Goal: Transaction & Acquisition: Subscribe to service/newsletter

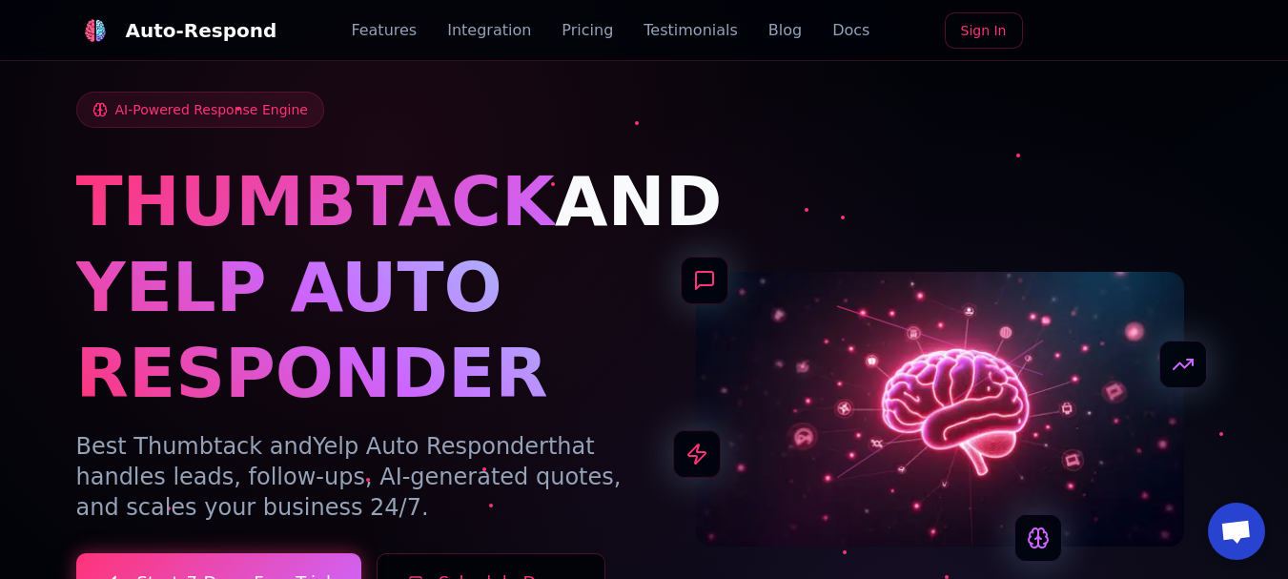
click at [394, 30] on link "Features" at bounding box center [384, 30] width 66 height 23
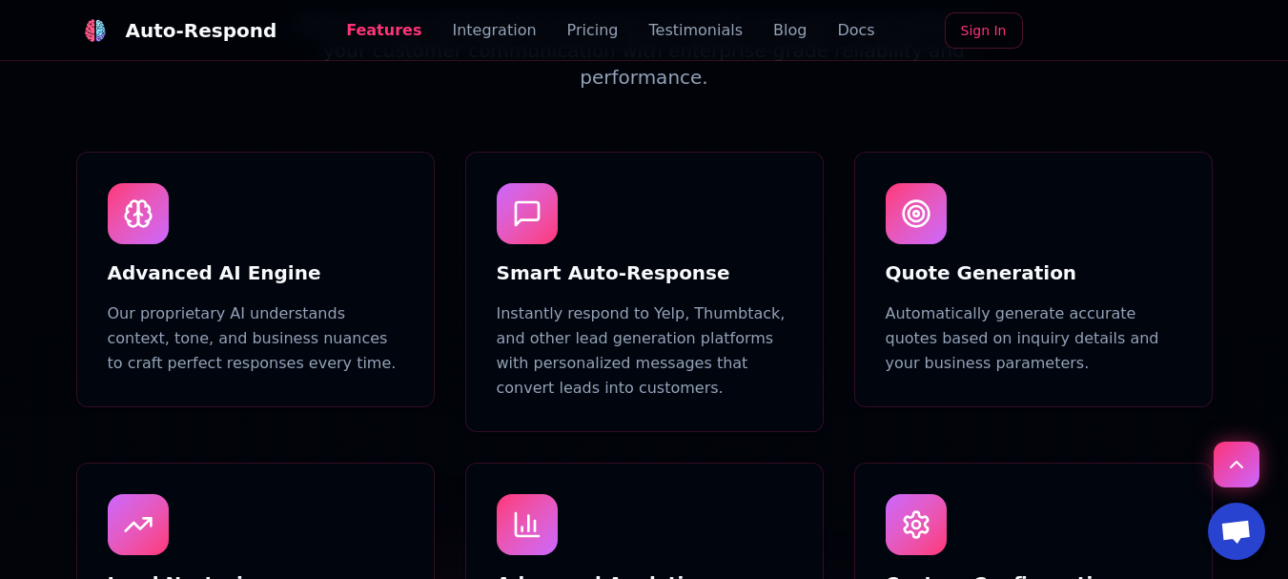
scroll to position [1144, 0]
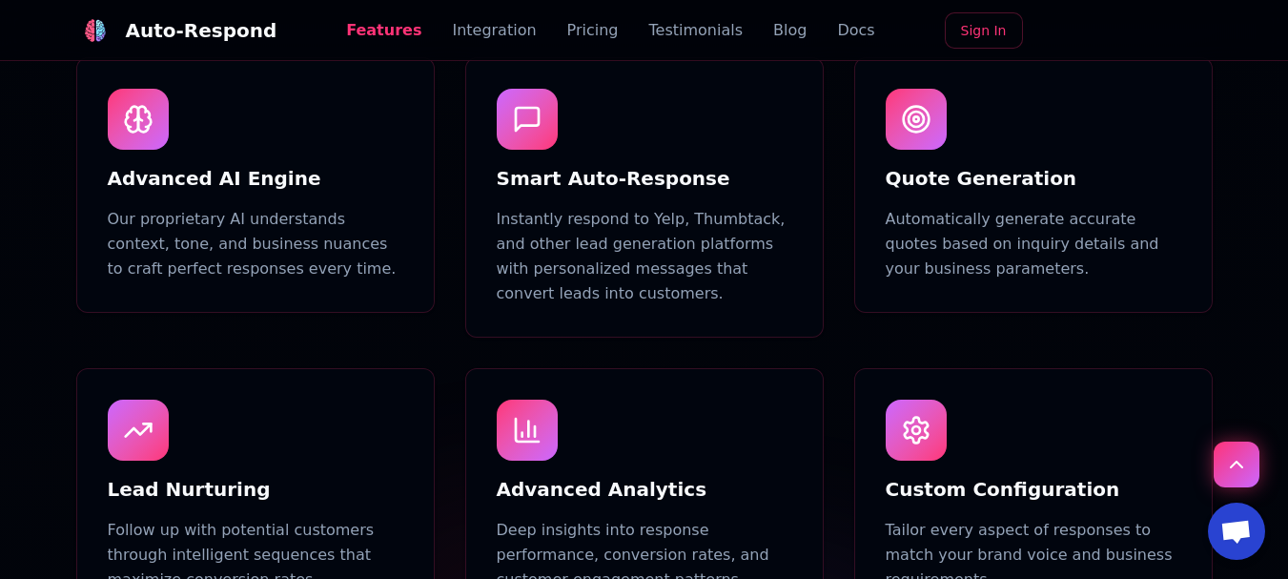
click at [943, 192] on h3 "Quote Generation" at bounding box center [1032, 178] width 295 height 27
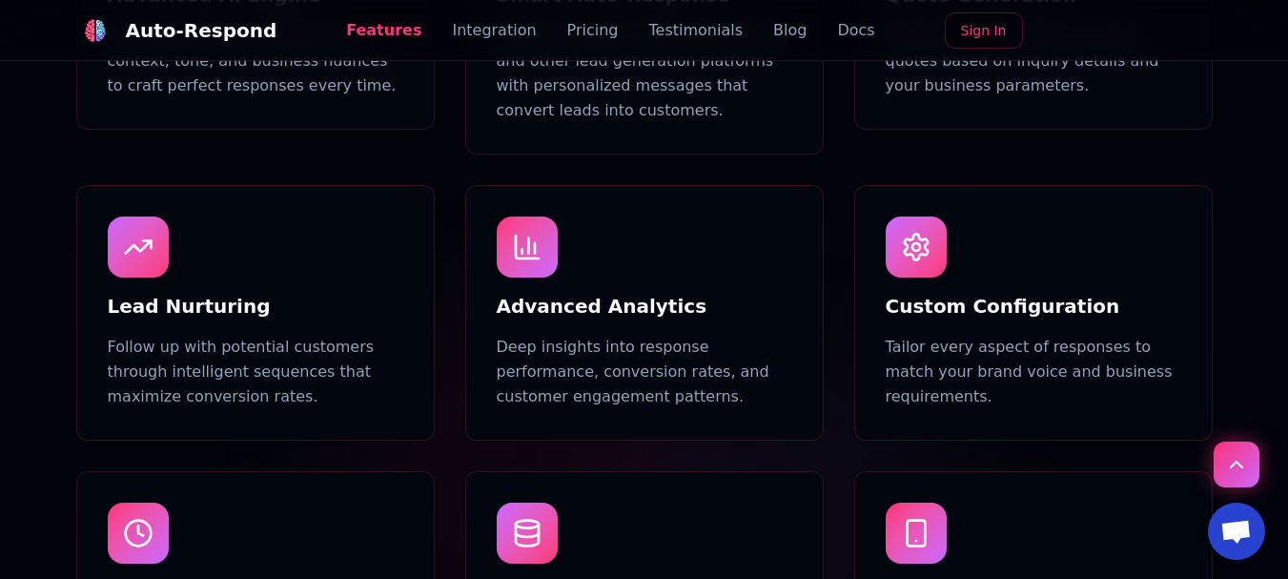
scroll to position [1334, 0]
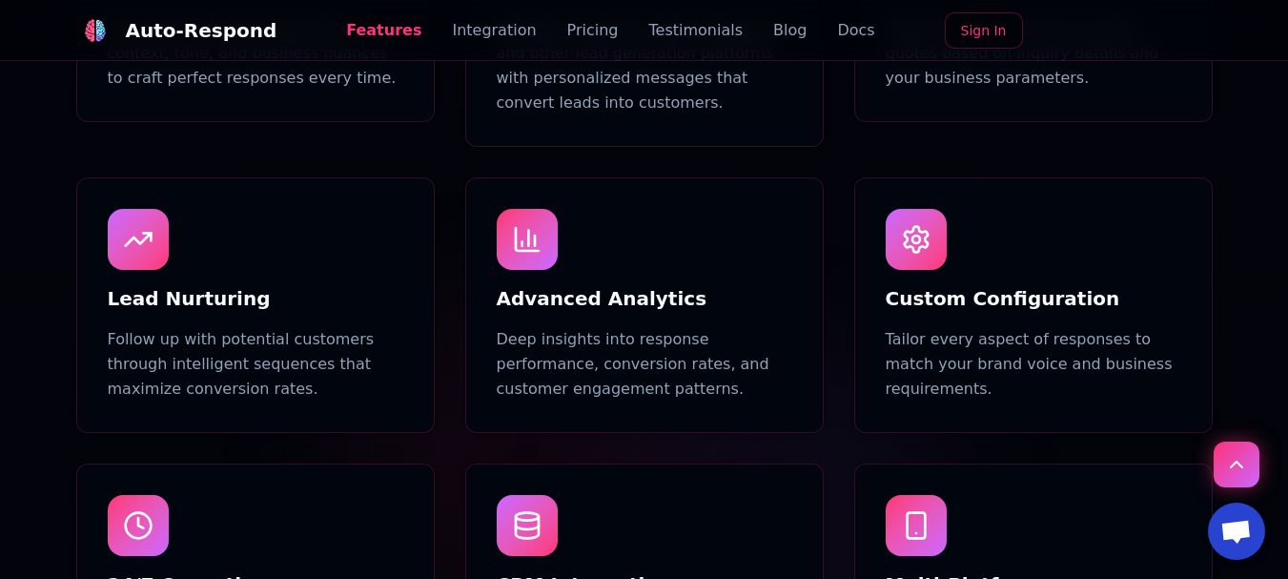
click at [191, 312] on h3 "Lead Nurturing" at bounding box center [255, 298] width 295 height 27
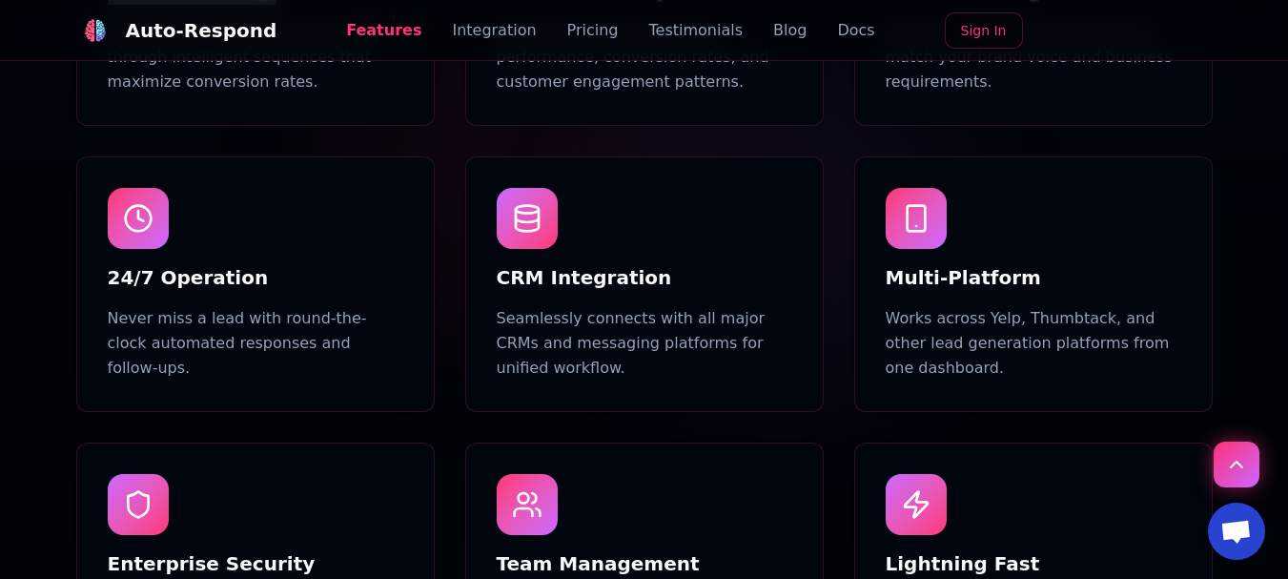
scroll to position [1716, 0]
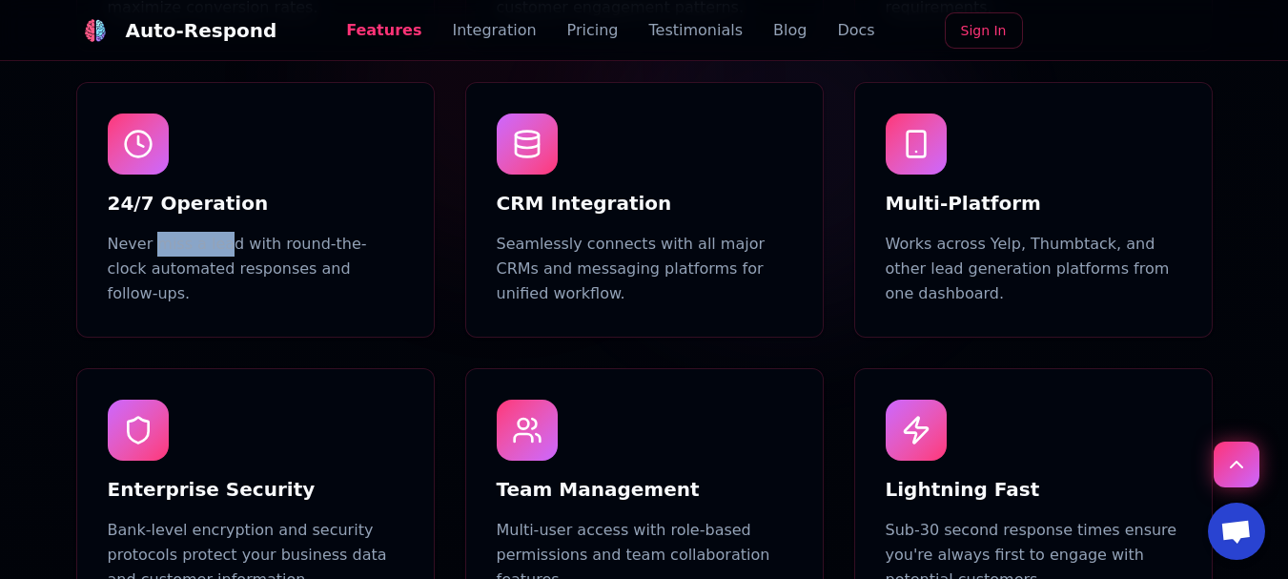
drag, startPoint x: 174, startPoint y: 281, endPoint x: 217, endPoint y: 287, distance: 43.3
click at [217, 287] on div "24/7 Operation Never miss a lead with round-the-clock automated responses and f…" at bounding box center [255, 210] width 356 height 254
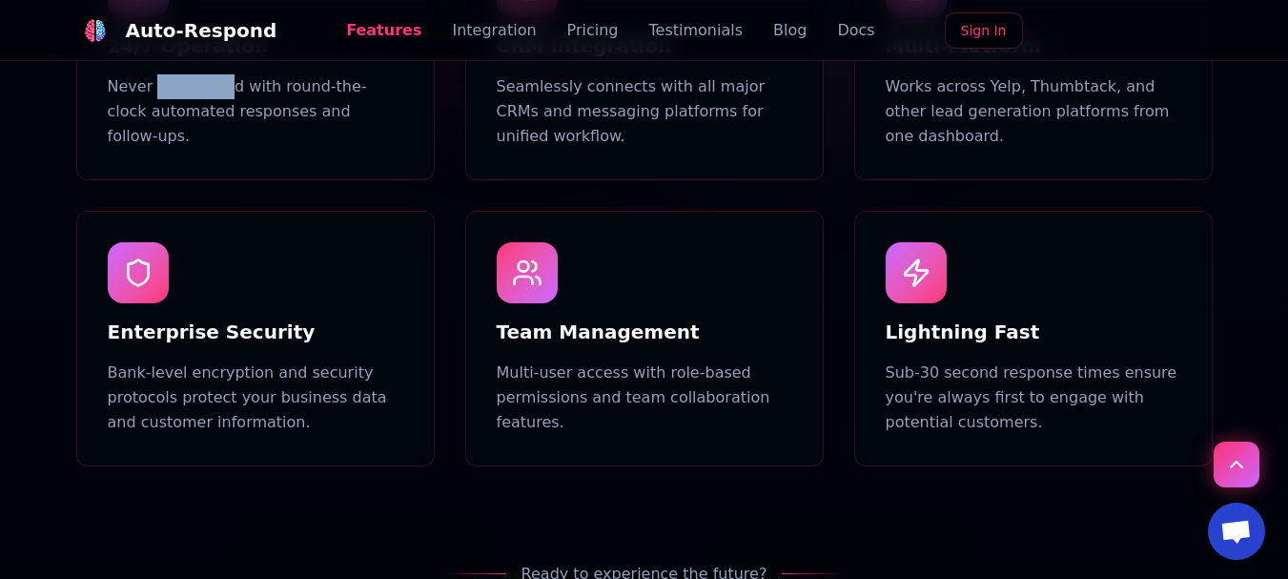
scroll to position [2002, 0]
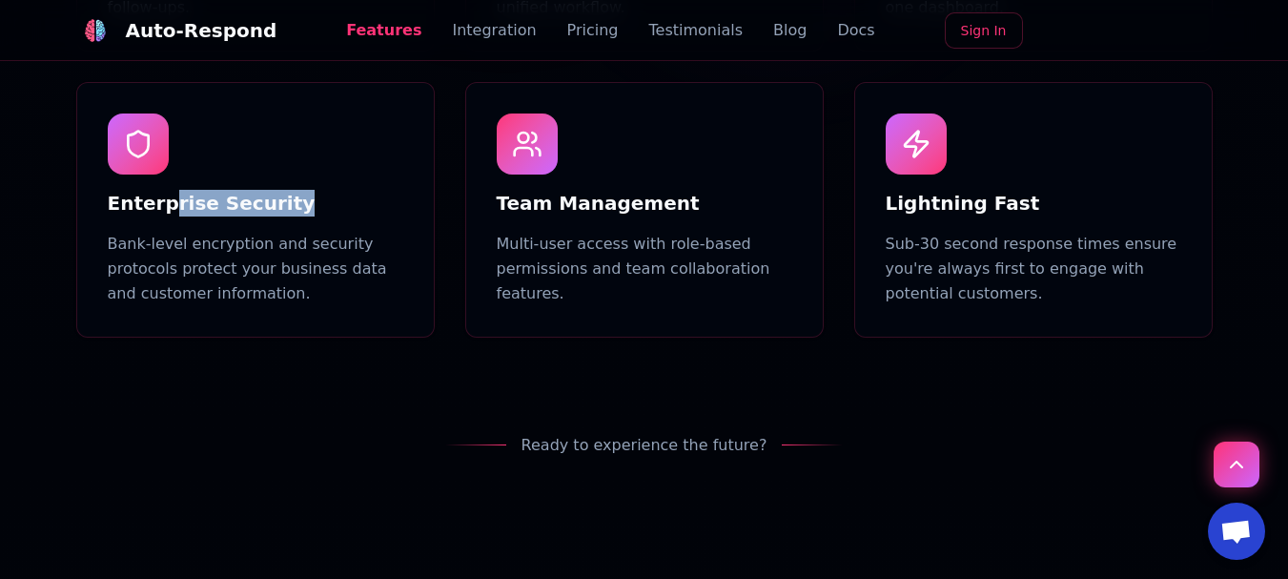
drag, startPoint x: 164, startPoint y: 273, endPoint x: 299, endPoint y: 255, distance: 136.4
click at [299, 216] on h3 "Enterprise Security" at bounding box center [255, 203] width 295 height 27
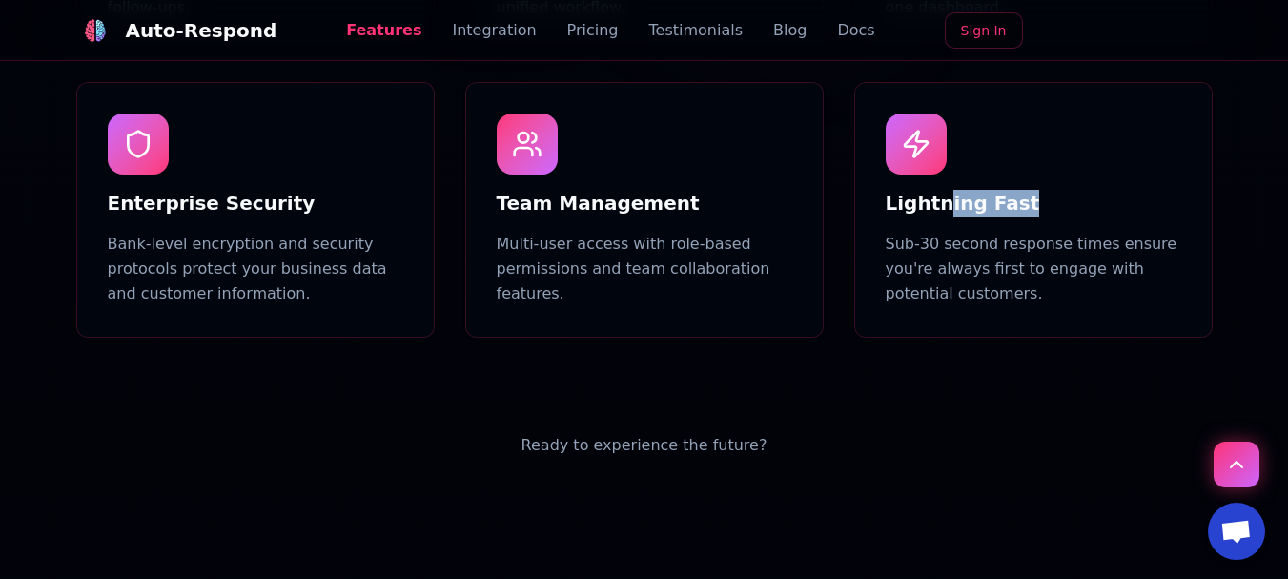
drag, startPoint x: 941, startPoint y: 263, endPoint x: 1004, endPoint y: 262, distance: 62.9
click at [1004, 216] on h3 "Lightning Fast" at bounding box center [1032, 203] width 295 height 27
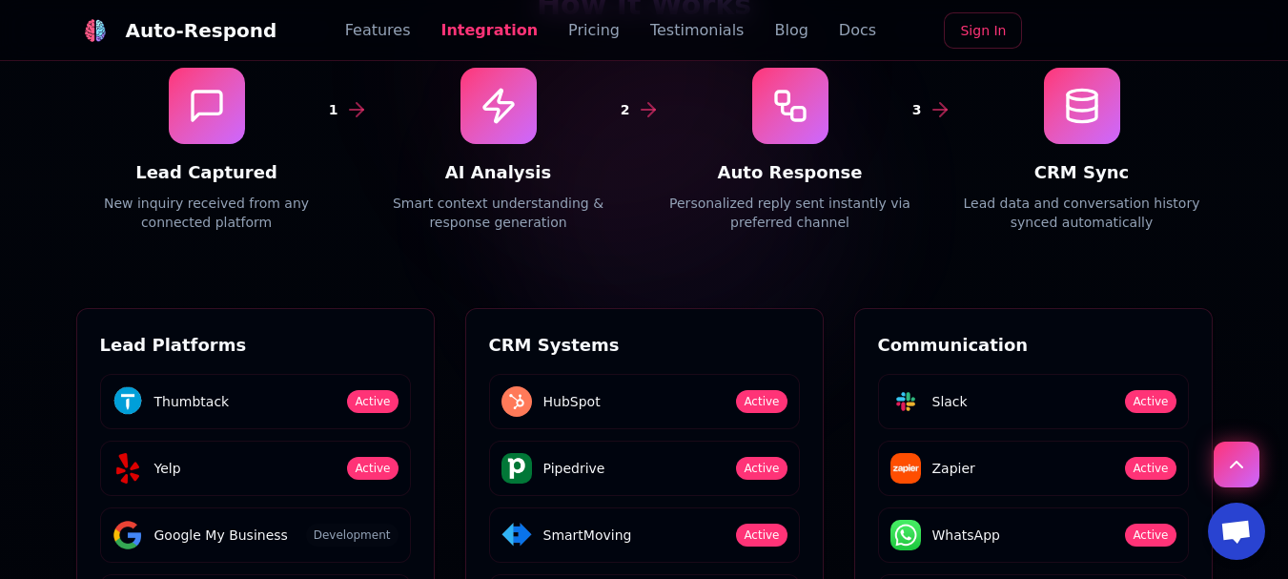
scroll to position [2955, 0]
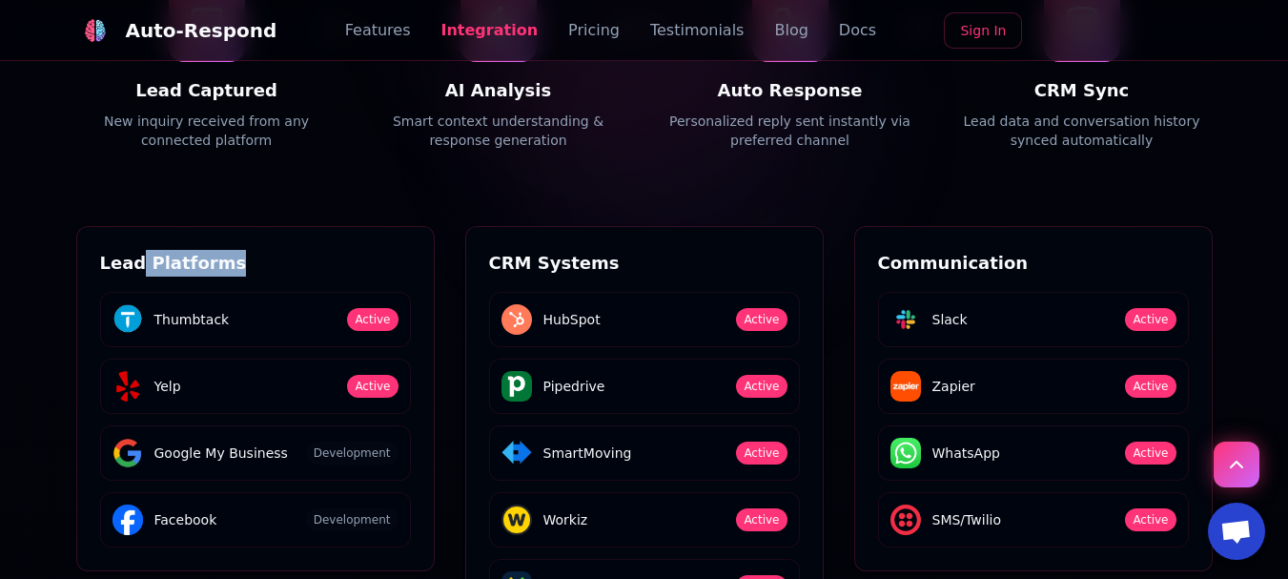
drag, startPoint x: 132, startPoint y: 334, endPoint x: 215, endPoint y: 323, distance: 84.5
click at [215, 276] on h3 "Lead Platforms" at bounding box center [255, 263] width 311 height 27
drag, startPoint x: 507, startPoint y: 327, endPoint x: 657, endPoint y: 325, distance: 149.7
click at [657, 276] on h3 "CRM Systems" at bounding box center [644, 263] width 311 height 27
drag, startPoint x: 924, startPoint y: 323, endPoint x: 995, endPoint y: 322, distance: 71.5
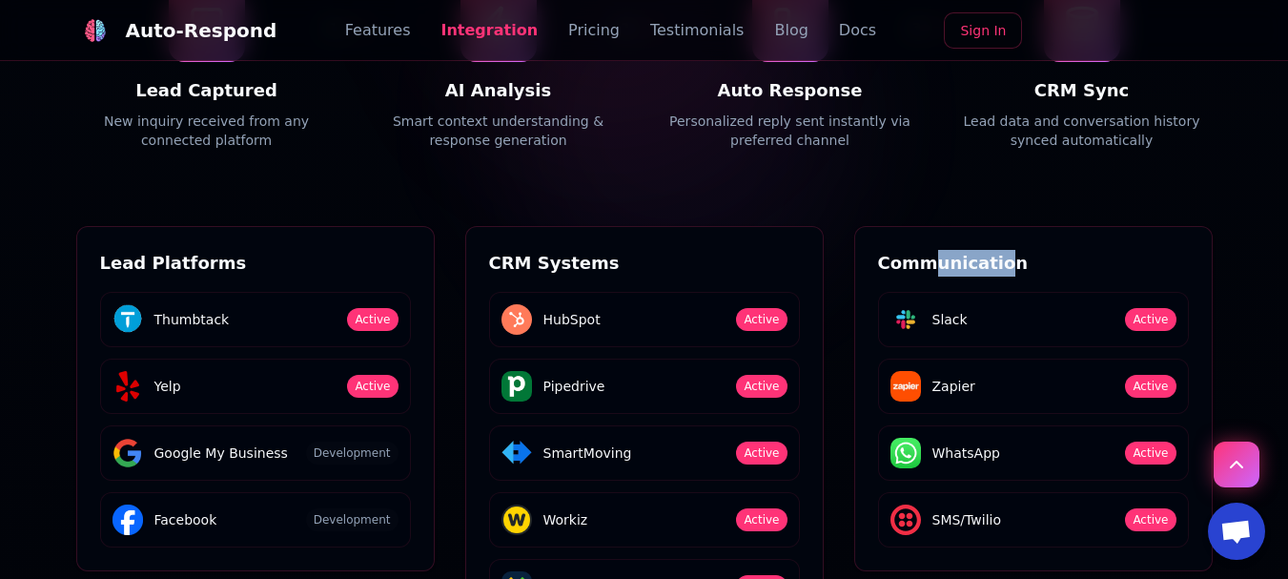
click at [995, 276] on h3 "Communication" at bounding box center [1033, 263] width 311 height 27
click at [149, 276] on h3 "Lead Platforms" at bounding box center [255, 263] width 311 height 27
click at [480, 327] on div "CRM Systems HubSpot Active Pipedrive Active SmartMoving Active Workiz Active Go…" at bounding box center [644, 465] width 356 height 477
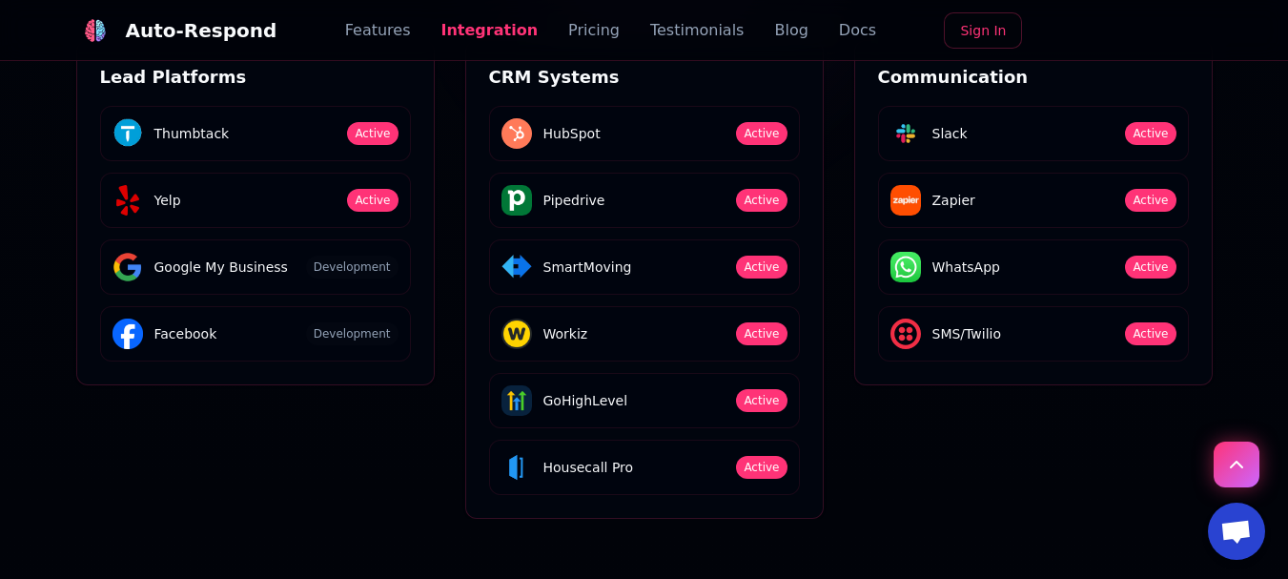
scroll to position [3145, 0]
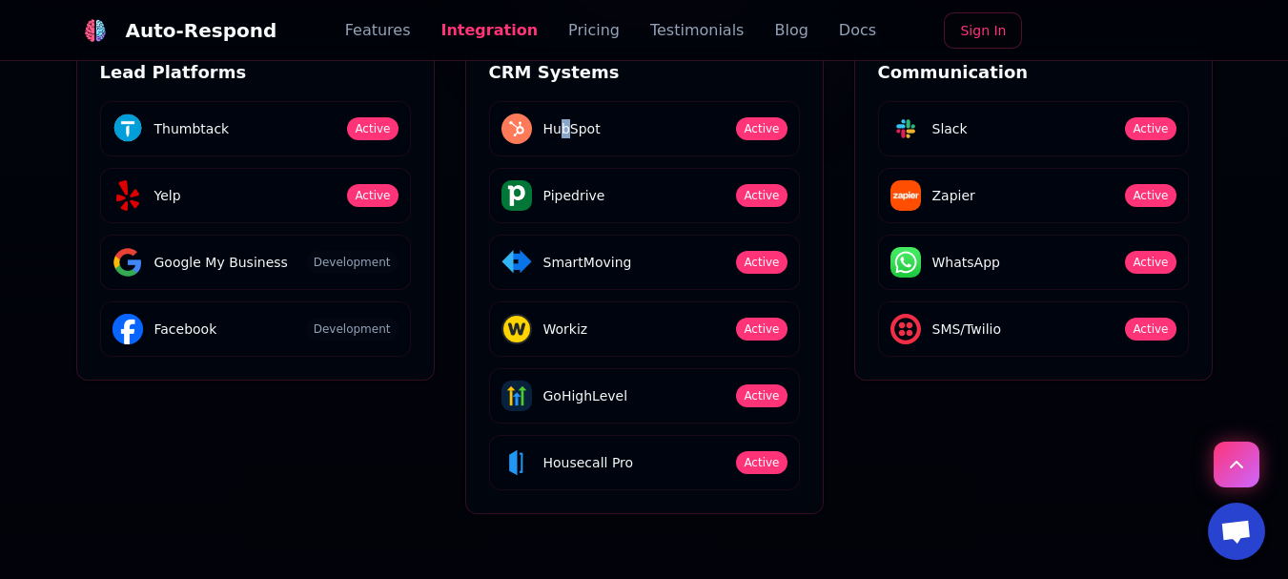
click at [570, 138] on span "HubSpot" at bounding box center [571, 128] width 57 height 19
click at [568, 205] on span "Pipedrive" at bounding box center [574, 195] width 62 height 19
drag, startPoint x: 564, startPoint y: 326, endPoint x: 574, endPoint y: 324, distance: 9.7
click at [574, 272] on span "SmartMoving" at bounding box center [587, 262] width 89 height 19
drag, startPoint x: 553, startPoint y: 385, endPoint x: 571, endPoint y: 387, distance: 18.2
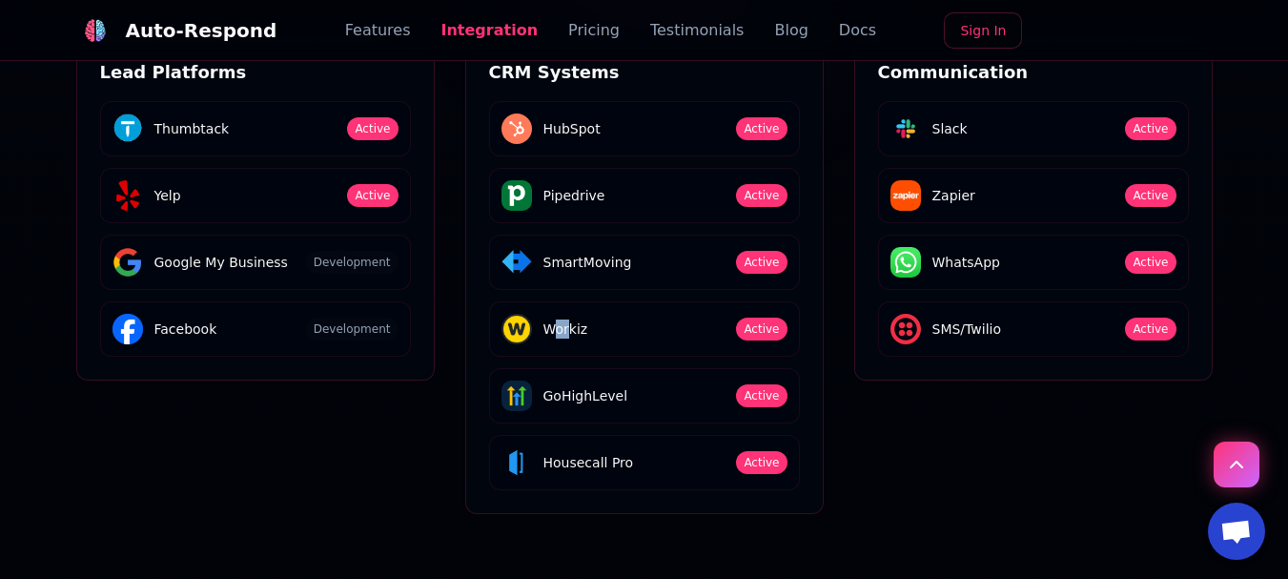
click at [571, 338] on span "Workiz" at bounding box center [565, 328] width 45 height 19
drag, startPoint x: 564, startPoint y: 458, endPoint x: 583, endPoint y: 455, distance: 19.4
click at [583, 405] on span "GoHighLevel" at bounding box center [585, 395] width 85 height 19
drag, startPoint x: 567, startPoint y: 526, endPoint x: 613, endPoint y: 523, distance: 45.8
click at [613, 472] on span "Housecall Pro" at bounding box center [588, 462] width 91 height 19
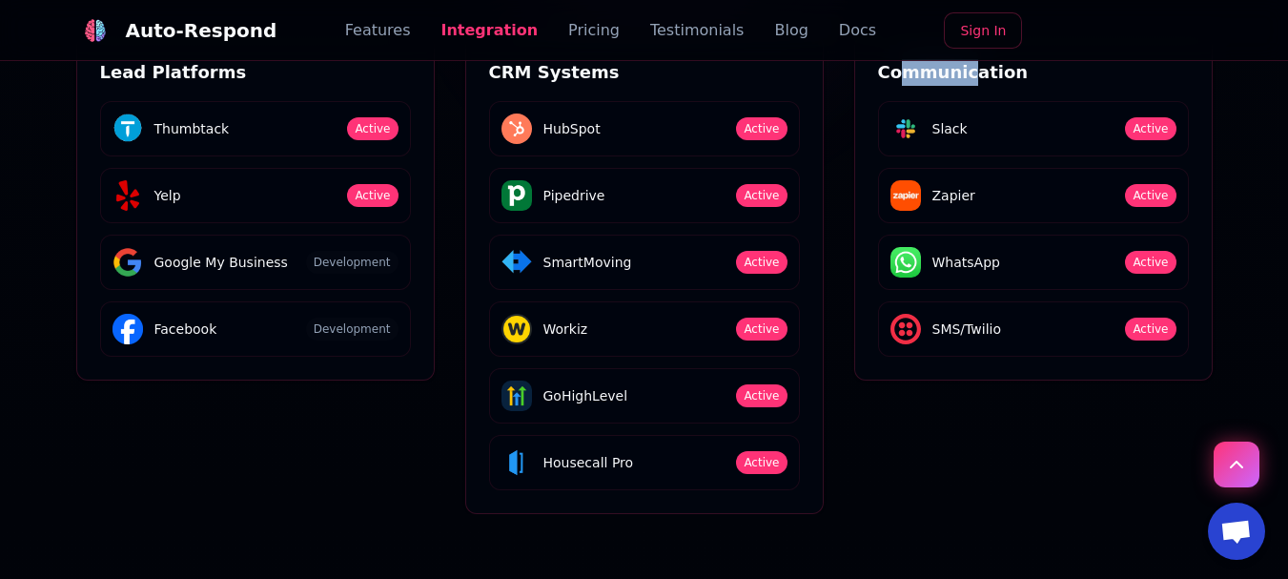
drag, startPoint x: 902, startPoint y: 131, endPoint x: 963, endPoint y: 122, distance: 61.6
click at [963, 86] on h3 "Communication" at bounding box center [1033, 72] width 311 height 27
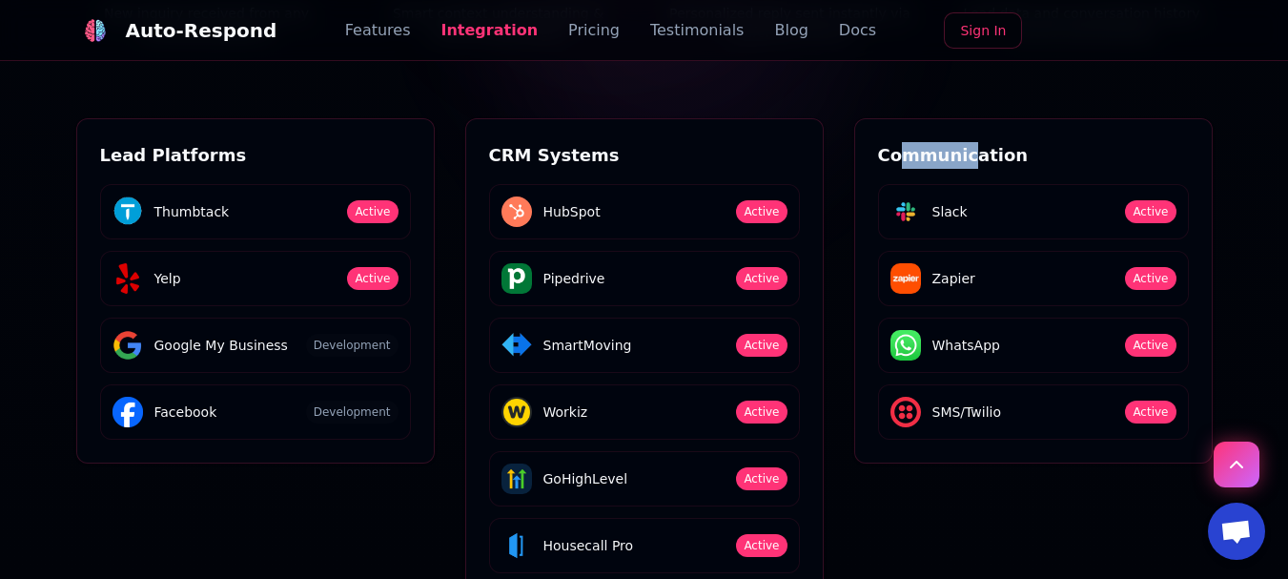
scroll to position [3050, 0]
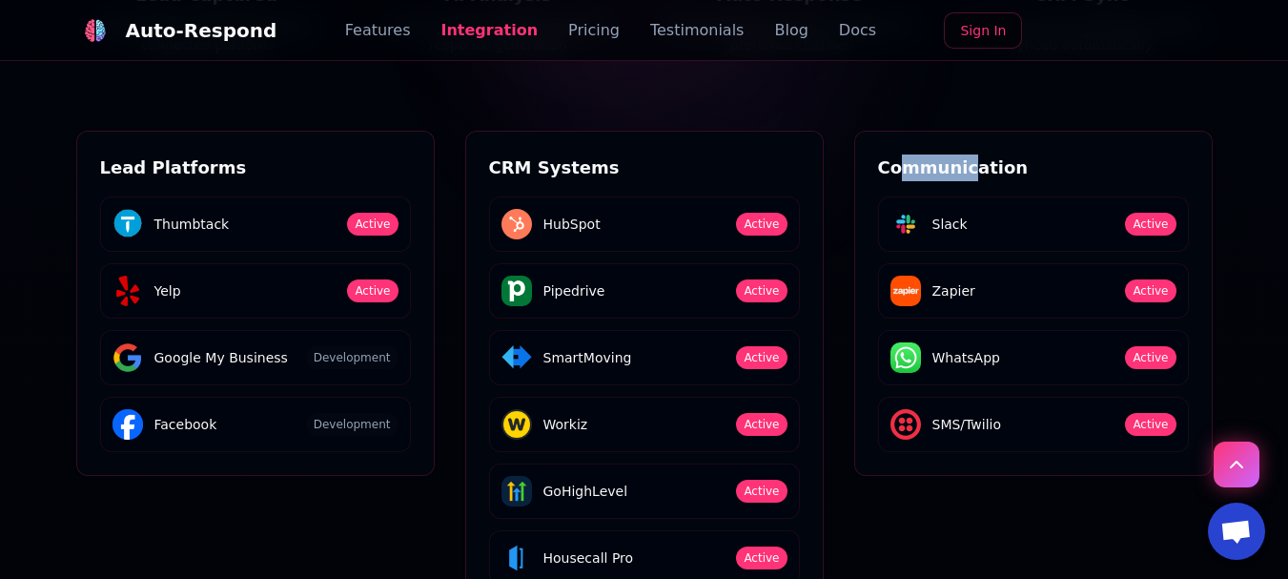
click at [940, 177] on div "Seamless Integration Connects with Everything You Use Connect with all your fav…" at bounding box center [644, 54] width 1182 height 1109
drag, startPoint x: 958, startPoint y: 416, endPoint x: 972, endPoint y: 416, distance: 14.3
click at [972, 367] on span "WhatsApp" at bounding box center [966, 357] width 68 height 19
drag, startPoint x: 954, startPoint y: 484, endPoint x: 991, endPoint y: 484, distance: 37.2
click at [991, 434] on span "SMS/Twilio" at bounding box center [967, 424] width 70 height 19
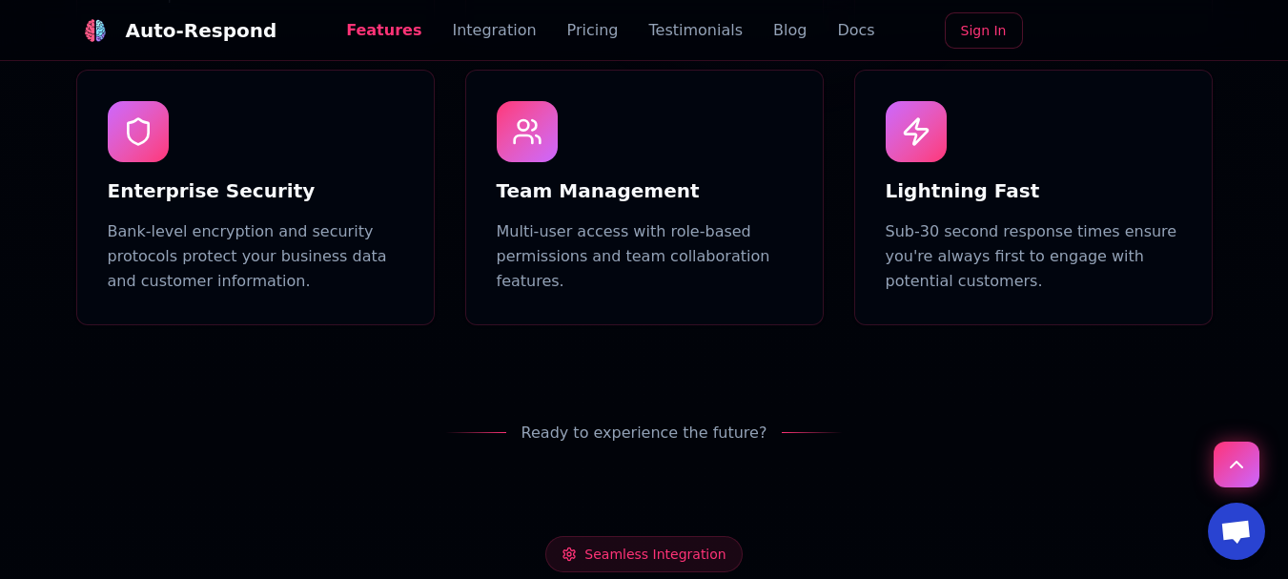
scroll to position [2002, 0]
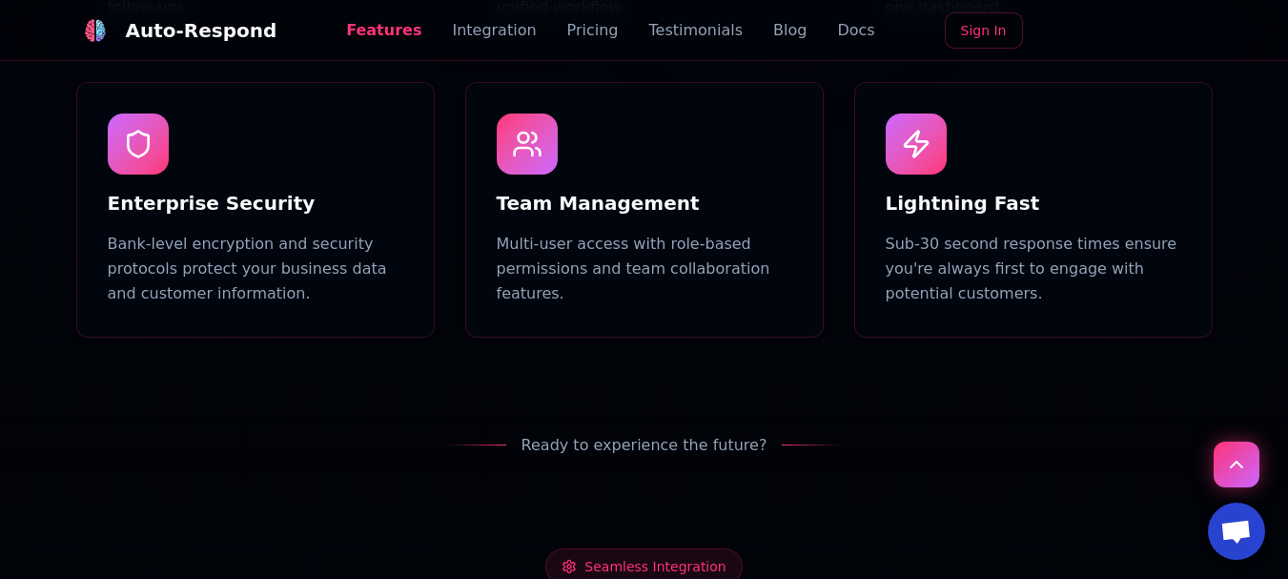
click at [502, 39] on link "Integration" at bounding box center [494, 30] width 84 height 23
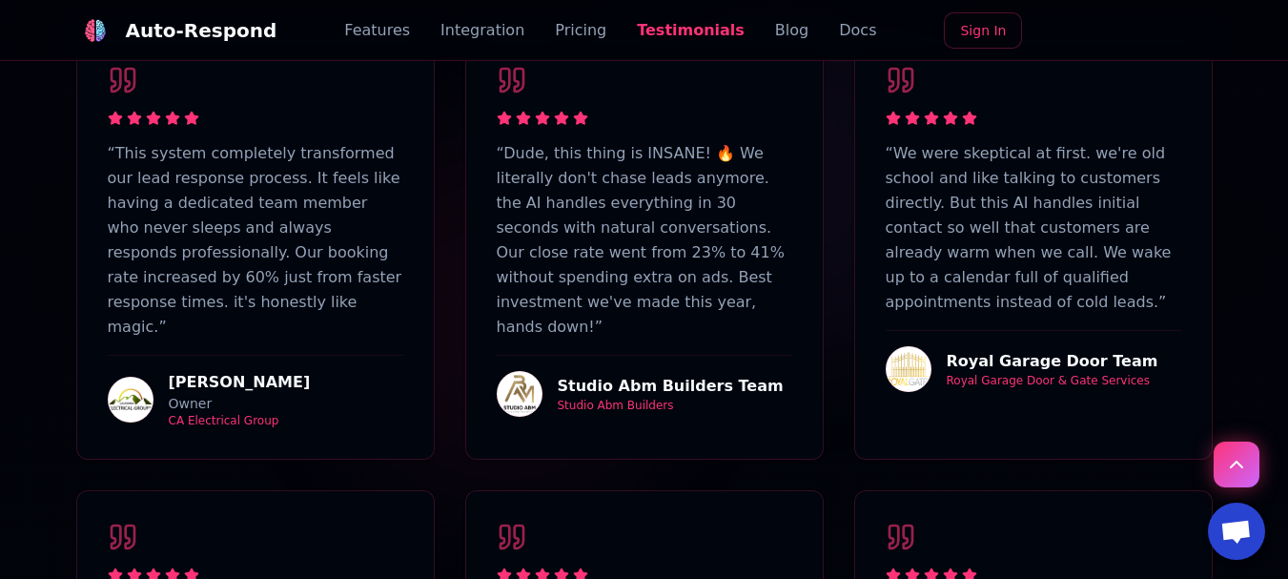
scroll to position [4806, 0]
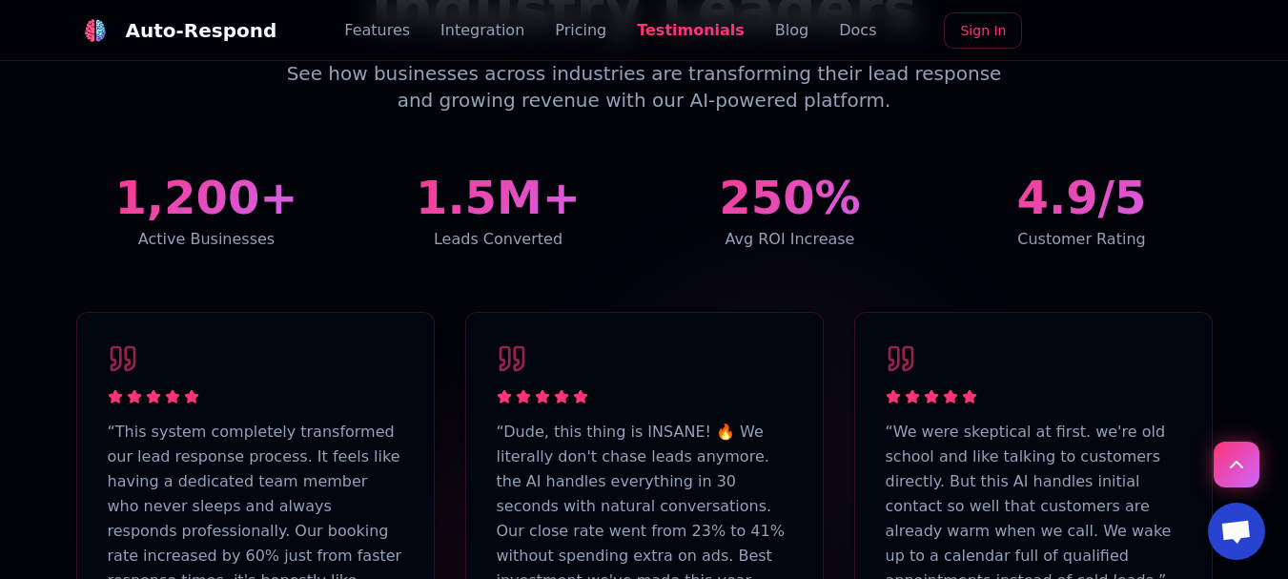
click at [564, 37] on link "Pricing" at bounding box center [580, 30] width 51 height 23
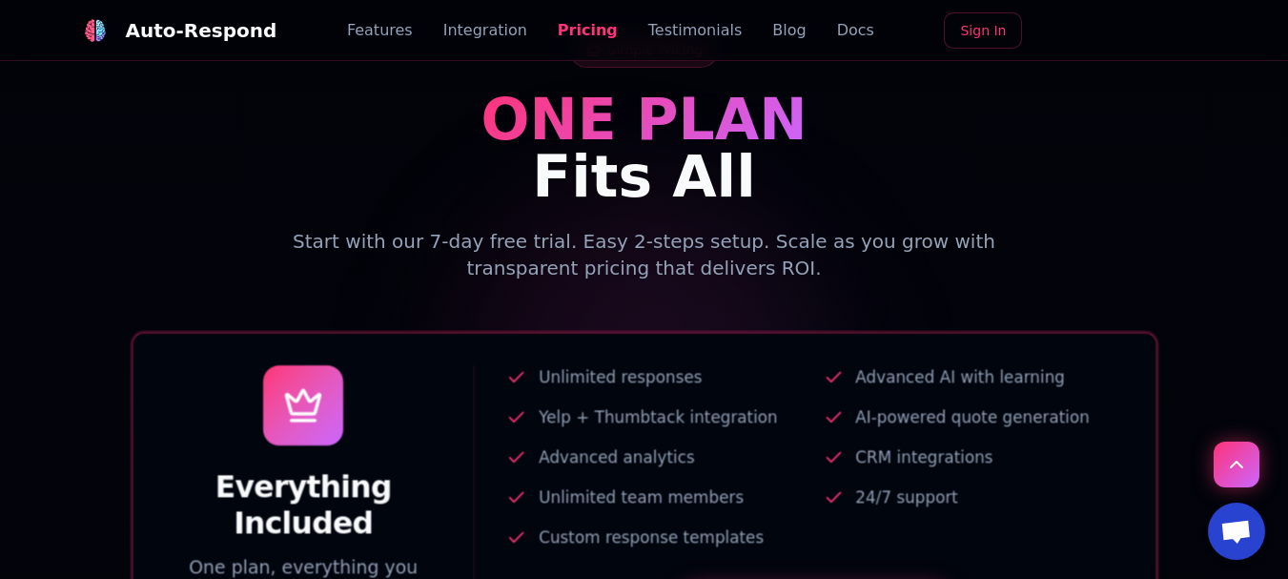
click at [564, 37] on link "Pricing" at bounding box center [588, 30] width 60 height 23
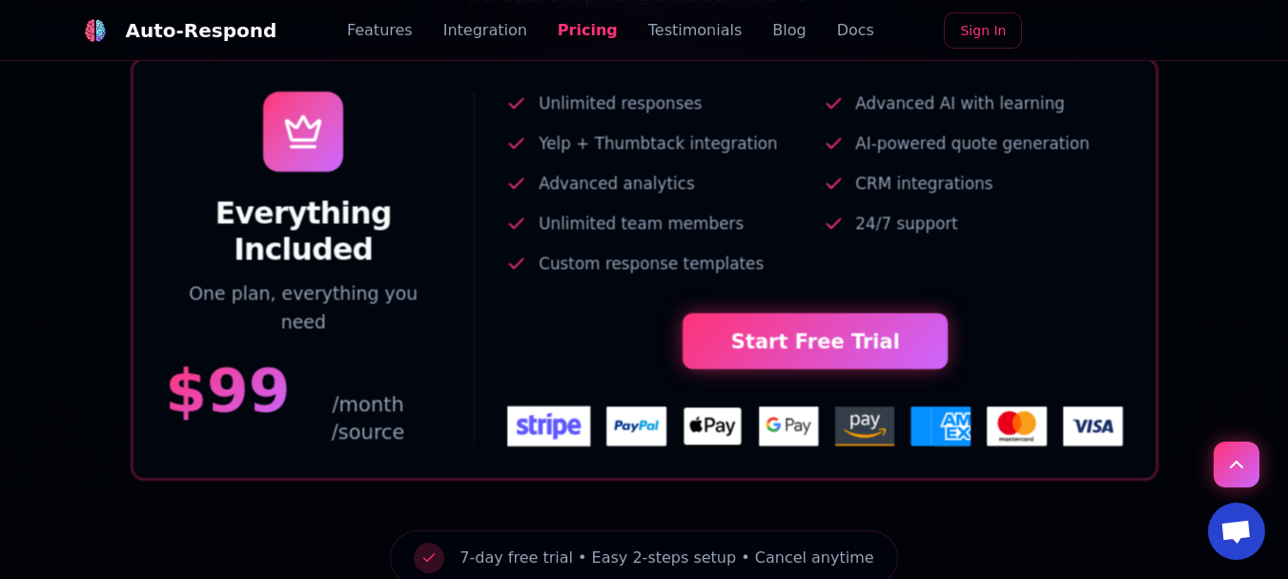
scroll to position [4005, 0]
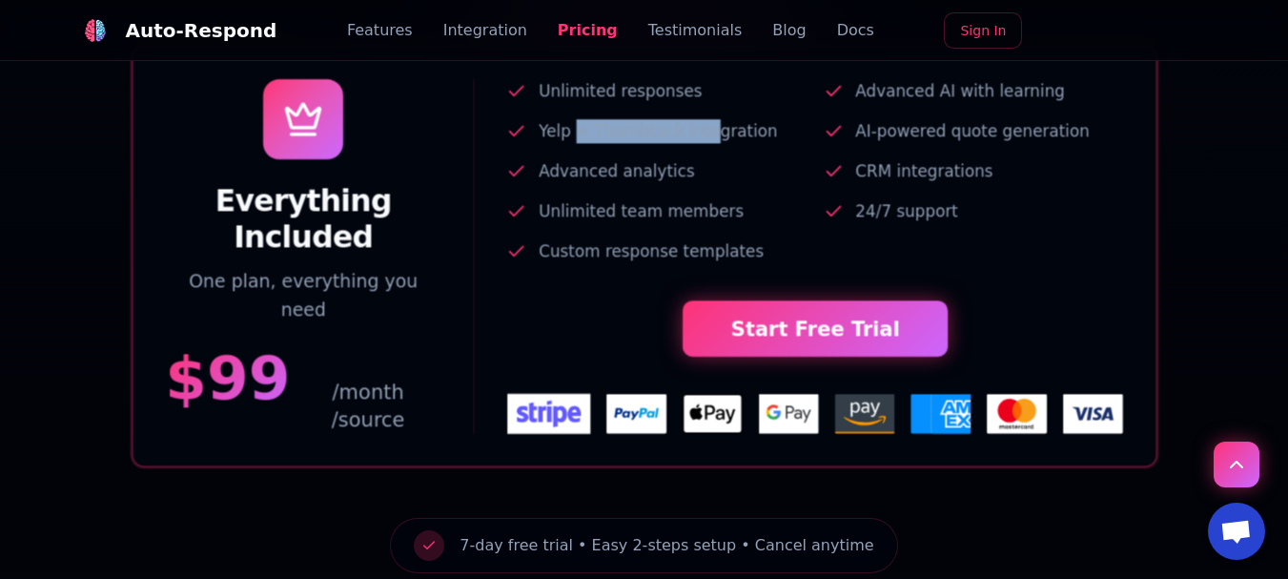
drag, startPoint x: 575, startPoint y: 197, endPoint x: 701, endPoint y: 196, distance: 126.8
click at [701, 143] on span "Yelp + Thumbtack integration" at bounding box center [658, 131] width 239 height 24
drag, startPoint x: 579, startPoint y: 154, endPoint x: 605, endPoint y: 154, distance: 26.7
click at [605, 103] on span "Unlimited responses" at bounding box center [620, 91] width 163 height 24
drag, startPoint x: 567, startPoint y: 241, endPoint x: 612, endPoint y: 240, distance: 44.8
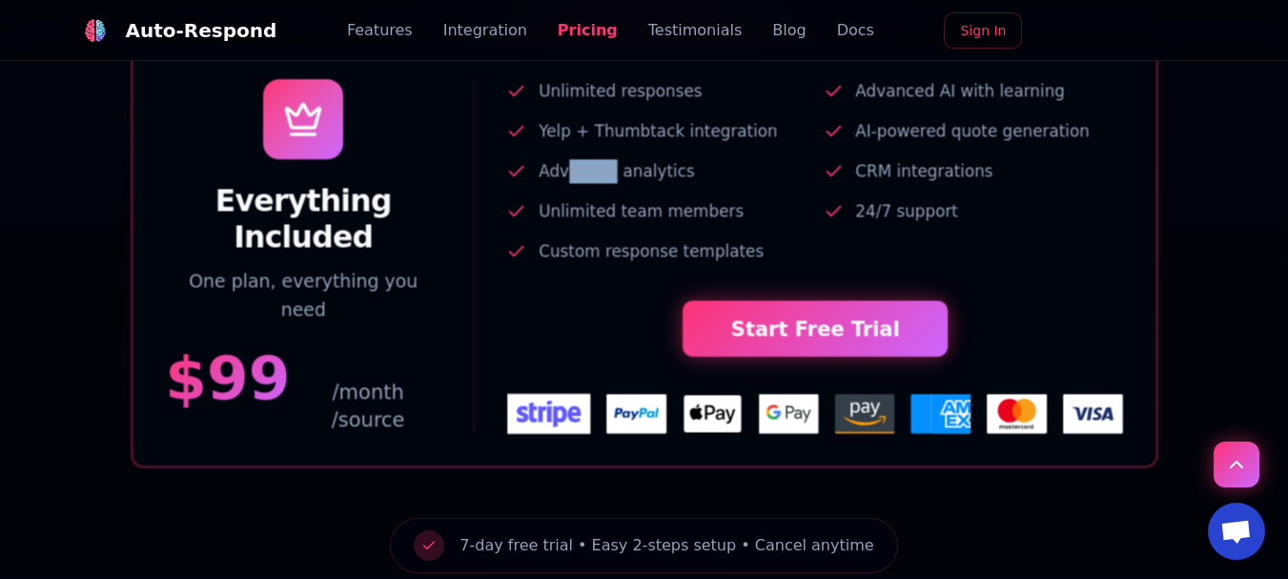
click at [612, 183] on span "Advanced analytics" at bounding box center [616, 171] width 155 height 24
drag, startPoint x: 603, startPoint y: 268, endPoint x: 650, endPoint y: 268, distance: 46.7
click at [650, 223] on span "Unlimited team members" at bounding box center [641, 211] width 205 height 24
drag, startPoint x: 604, startPoint y: 312, endPoint x: 700, endPoint y: 312, distance: 95.3
click at [700, 263] on span "Custom response templates" at bounding box center [651, 251] width 225 height 24
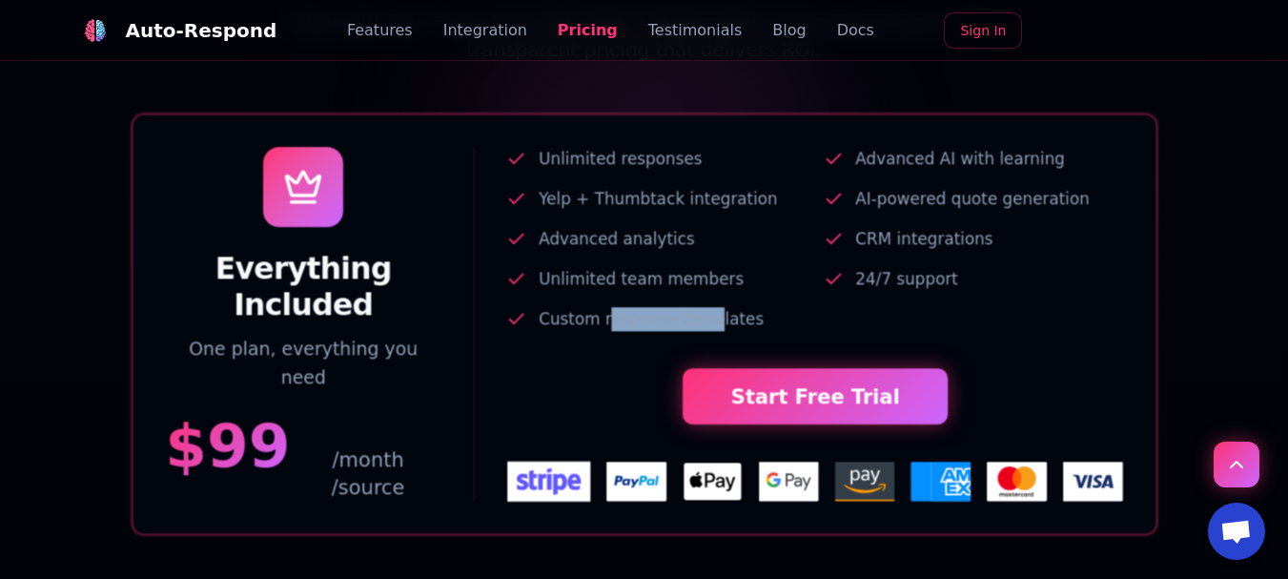
scroll to position [3910, 0]
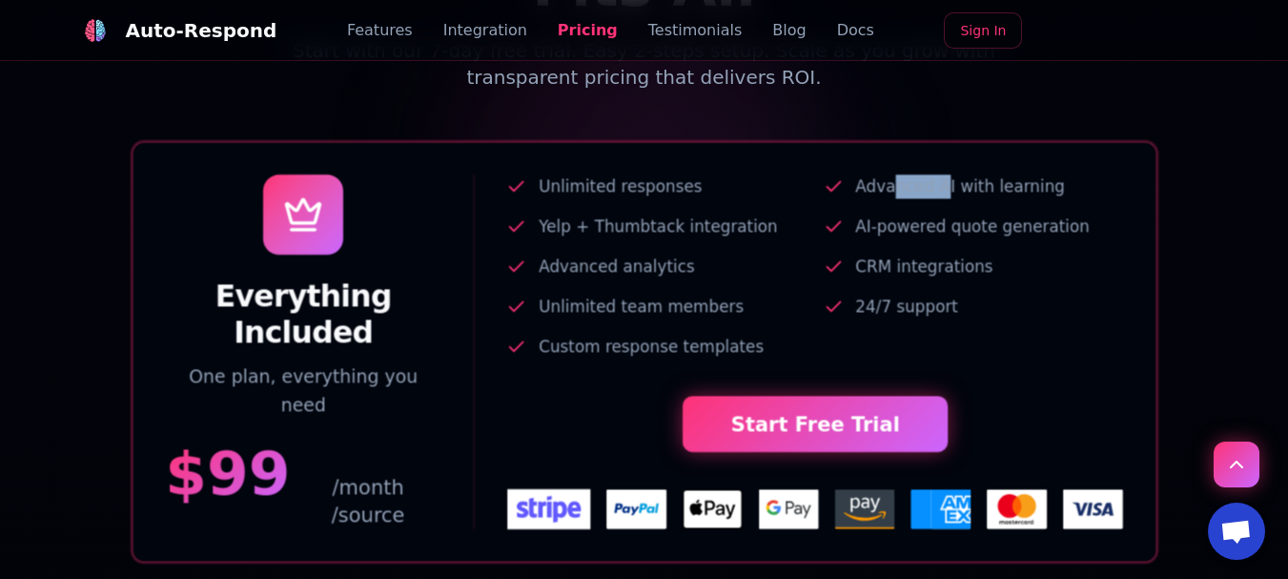
drag, startPoint x: 887, startPoint y: 251, endPoint x: 937, endPoint y: 252, distance: 49.6
click at [937, 198] on span "Advanced AI with learning" at bounding box center [960, 186] width 210 height 24
drag, startPoint x: 897, startPoint y: 291, endPoint x: 943, endPoint y: 290, distance: 45.8
click at [942, 238] on span "AI-powered quote generation" at bounding box center [972, 226] width 234 height 24
drag, startPoint x: 907, startPoint y: 320, endPoint x: 937, endPoint y: 321, distance: 29.6
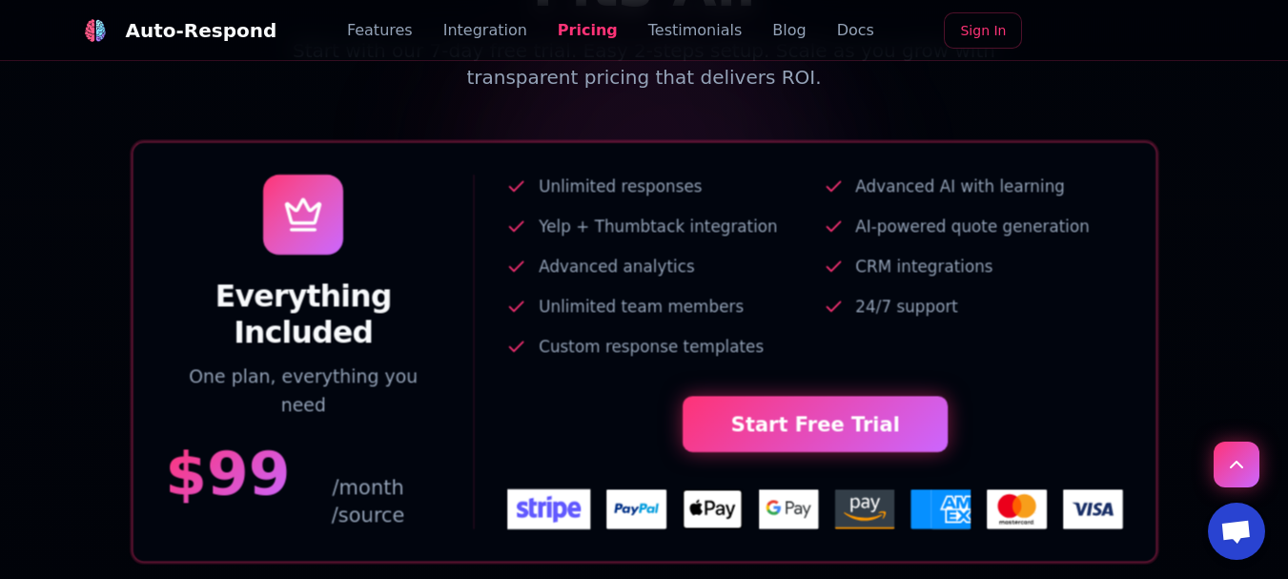
click at [933, 278] on span "CRM integrations" at bounding box center [923, 266] width 137 height 24
drag, startPoint x: 874, startPoint y: 370, endPoint x: 963, endPoint y: 365, distance: 88.8
click at [963, 318] on li "24/7 support" at bounding box center [973, 307] width 300 height 24
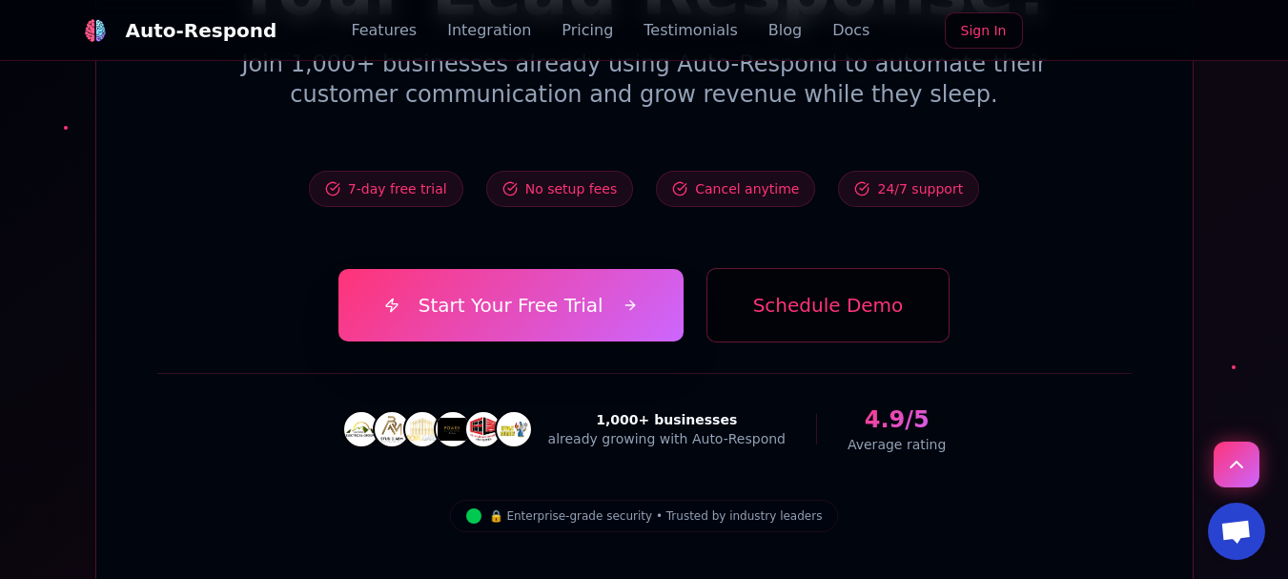
scroll to position [6578, 0]
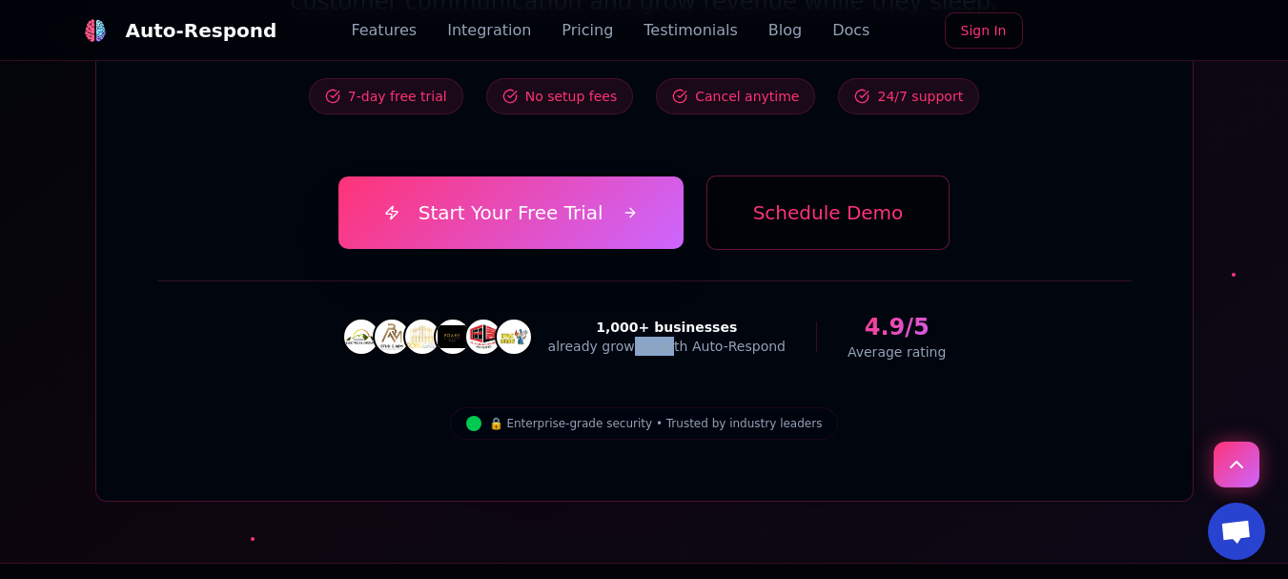
drag, startPoint x: 643, startPoint y: 350, endPoint x: 682, endPoint y: 350, distance: 39.1
click at [682, 350] on div "already growing with Auto-Respond" at bounding box center [666, 345] width 237 height 19
drag, startPoint x: 659, startPoint y: 334, endPoint x: 674, endPoint y: 334, distance: 15.2
click at [674, 334] on div "1,000+ businesses" at bounding box center [666, 326] width 237 height 19
drag, startPoint x: 615, startPoint y: 331, endPoint x: 722, endPoint y: 331, distance: 106.7
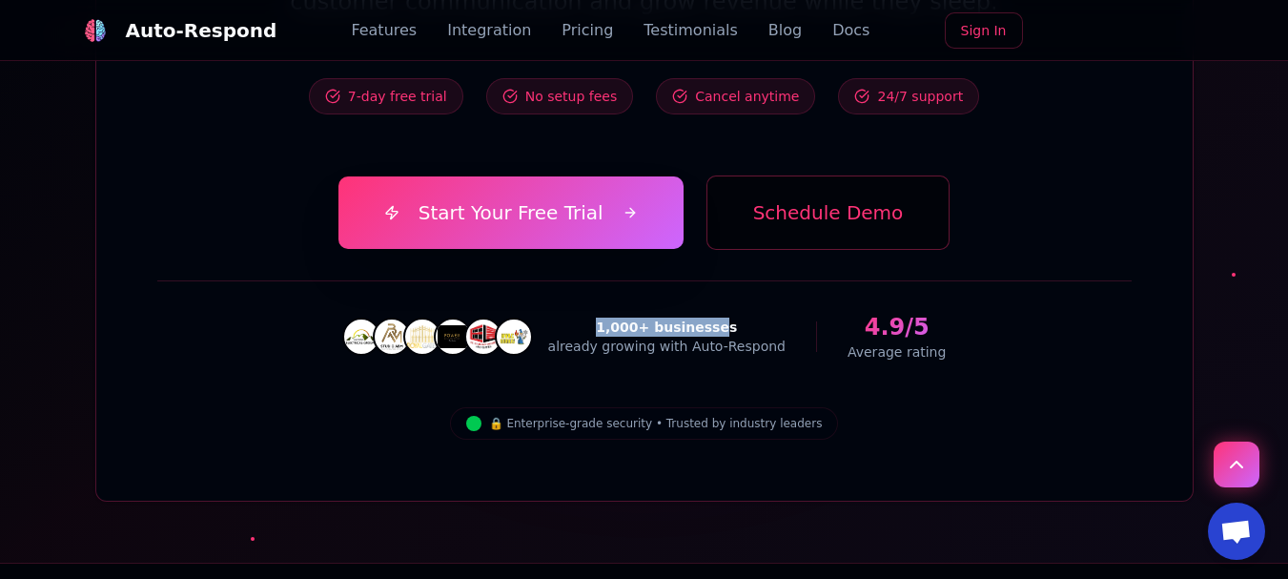
click at [722, 331] on div "1,000+ businesses" at bounding box center [666, 326] width 237 height 19
drag, startPoint x: 855, startPoint y: 330, endPoint x: 888, endPoint y: 331, distance: 33.4
click at [888, 331] on div "4.9/5" at bounding box center [896, 327] width 98 height 30
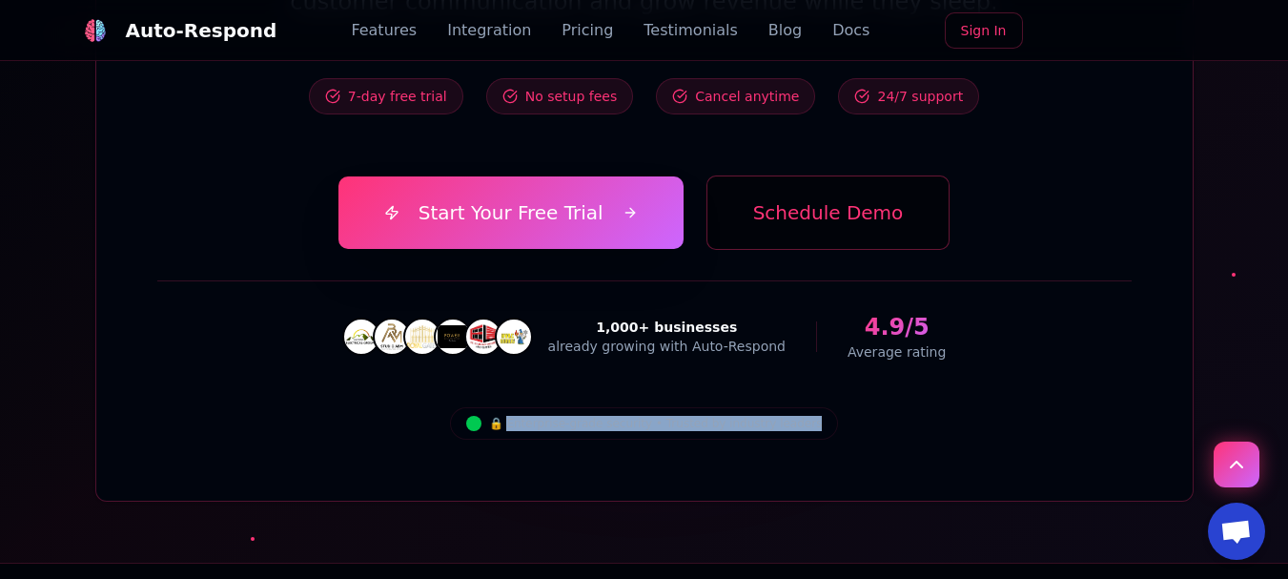
drag, startPoint x: 530, startPoint y: 424, endPoint x: 803, endPoint y: 424, distance: 272.6
click at [803, 424] on div "🔒 Enterprise-grade security • Trusted by industry leaders" at bounding box center [644, 423] width 389 height 32
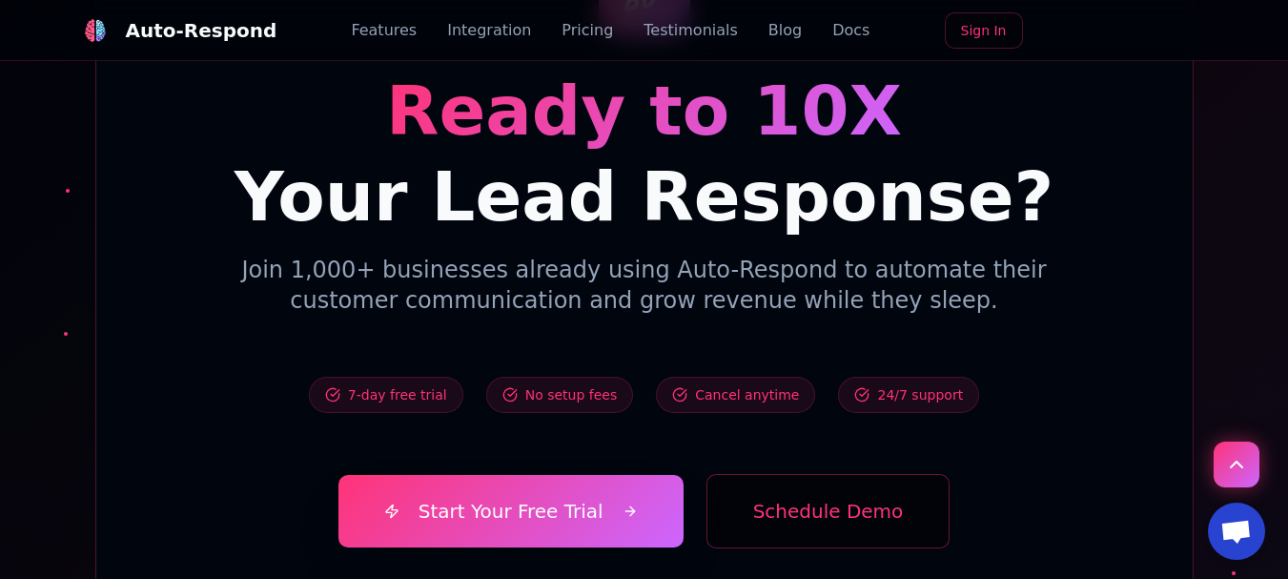
scroll to position [6292, 0]
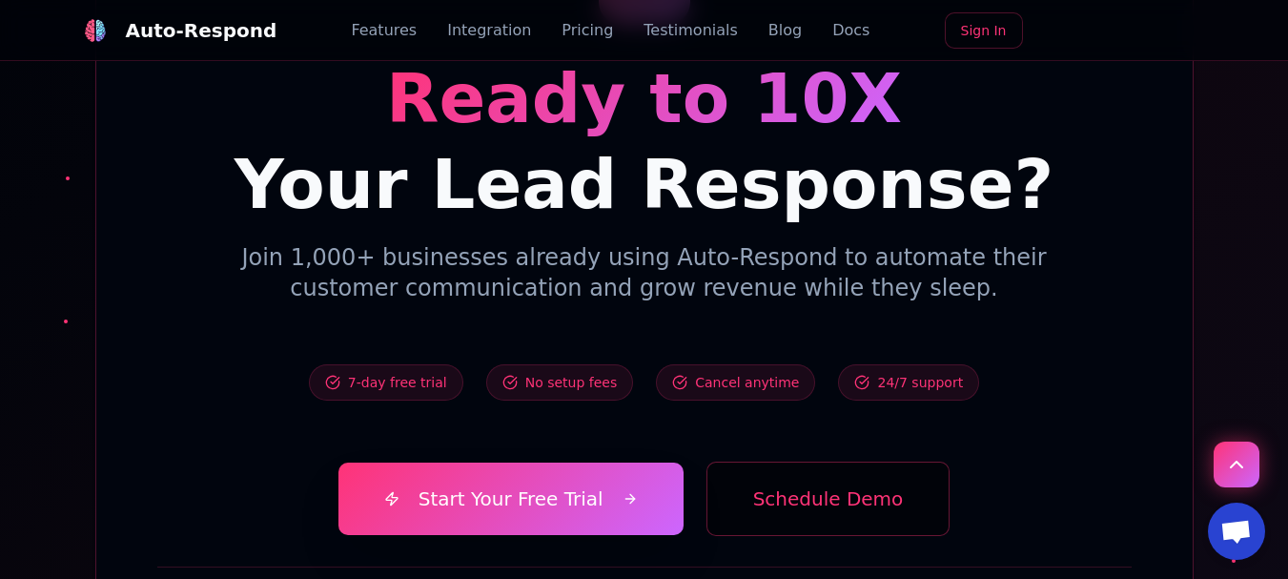
click at [404, 390] on span "7-day free trial" at bounding box center [397, 382] width 99 height 19
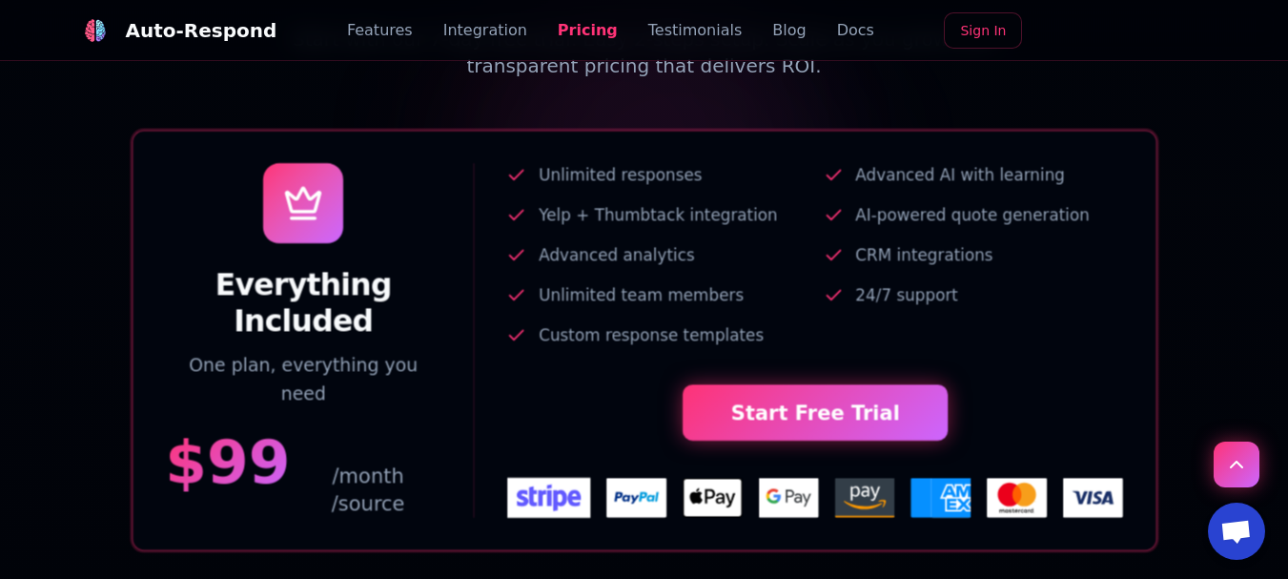
scroll to position [3910, 0]
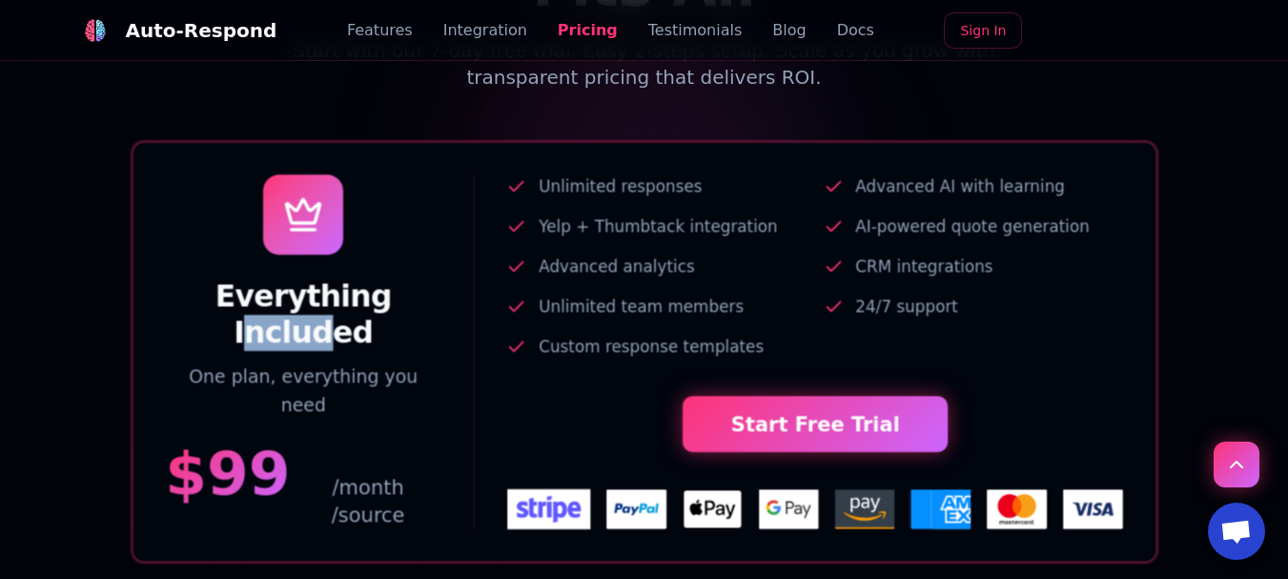
drag, startPoint x: 332, startPoint y: 401, endPoint x: 407, endPoint y: 401, distance: 75.3
click at [407, 351] on h3 "Everything Included" at bounding box center [303, 314] width 276 height 72
drag, startPoint x: 261, startPoint y: 443, endPoint x: 362, endPoint y: 444, distance: 101.0
click at [362, 418] on p "One plan, everything you need" at bounding box center [303, 390] width 276 height 56
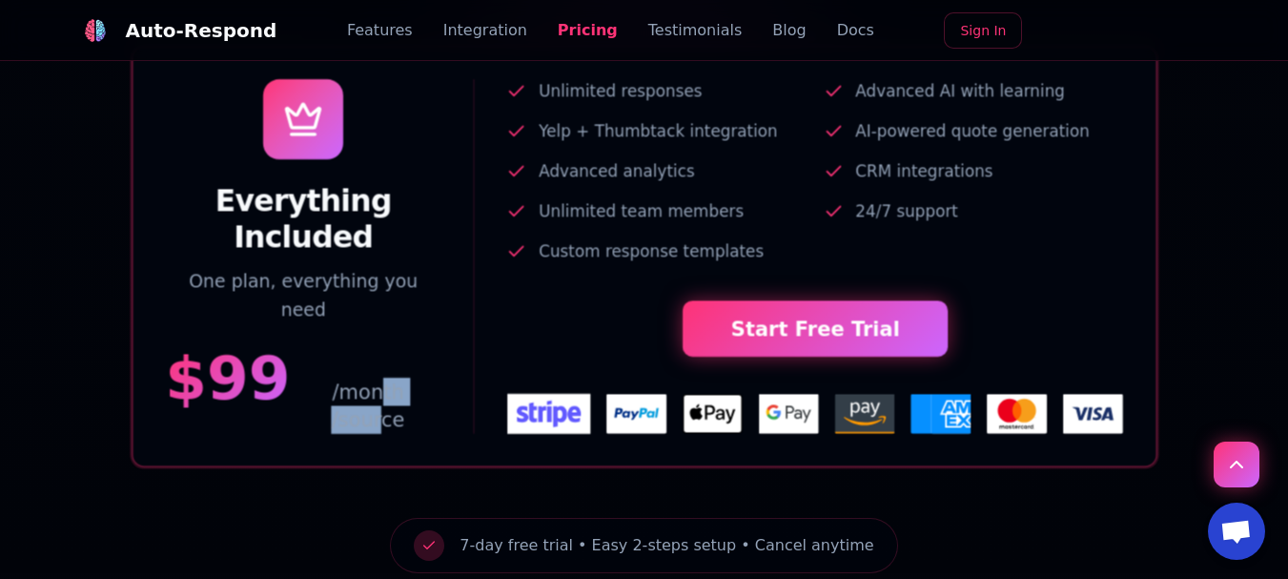
drag, startPoint x: 335, startPoint y: 439, endPoint x: 411, endPoint y: 439, distance: 76.2
click at [411, 434] on span "/month /source" at bounding box center [368, 405] width 148 height 56
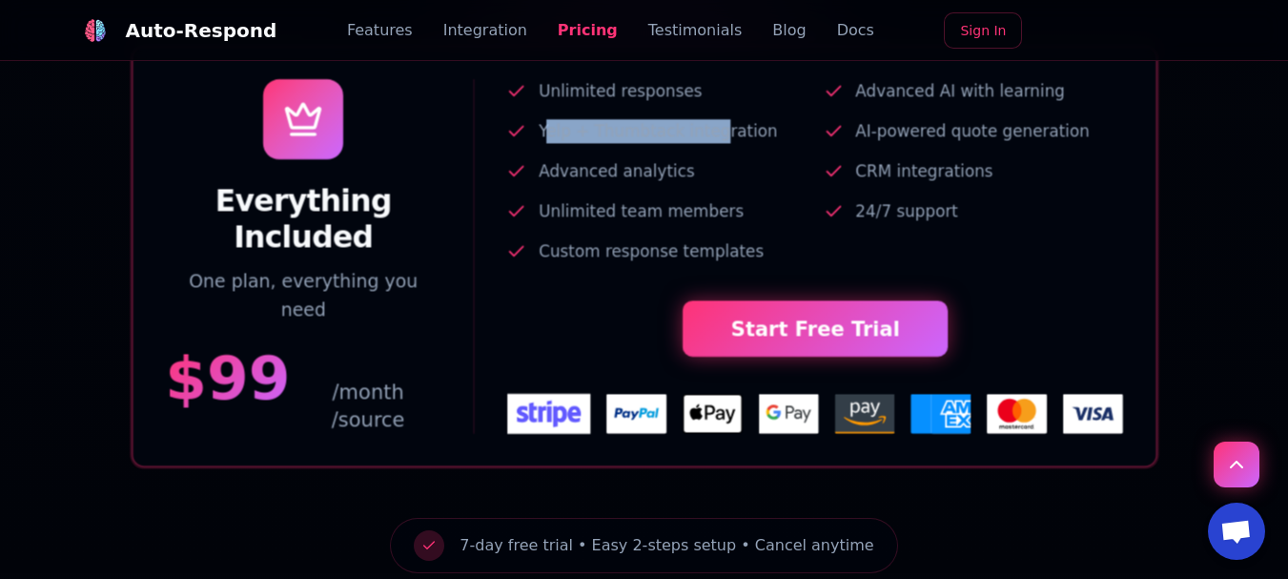
drag, startPoint x: 548, startPoint y: 206, endPoint x: 702, endPoint y: 205, distance: 154.4
click at [702, 205] on ul "Unlimited responses Advanced AI with learning Yelp + Thumbtack integration AI-p…" at bounding box center [814, 171] width 617 height 184
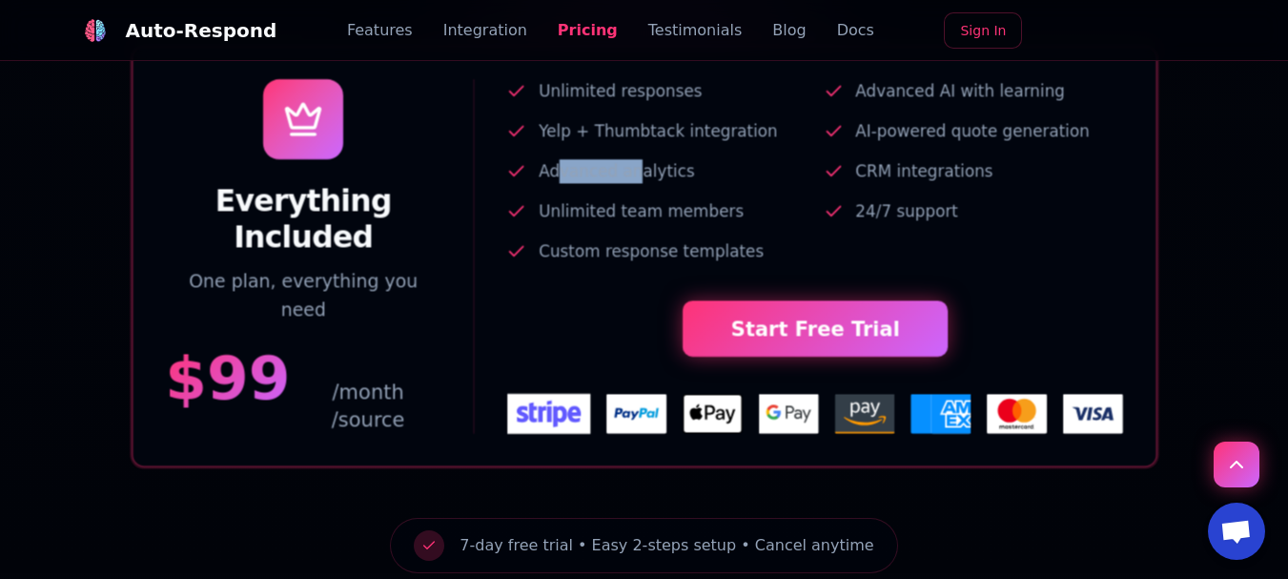
drag, startPoint x: 555, startPoint y: 237, endPoint x: 636, endPoint y: 230, distance: 81.4
click at [633, 183] on span "Advanced analytics" at bounding box center [616, 171] width 155 height 24
drag, startPoint x: 573, startPoint y: 270, endPoint x: 676, endPoint y: 273, distance: 103.0
click at [660, 223] on span "Unlimited team members" at bounding box center [641, 211] width 205 height 24
drag, startPoint x: 604, startPoint y: 309, endPoint x: 657, endPoint y: 305, distance: 52.6
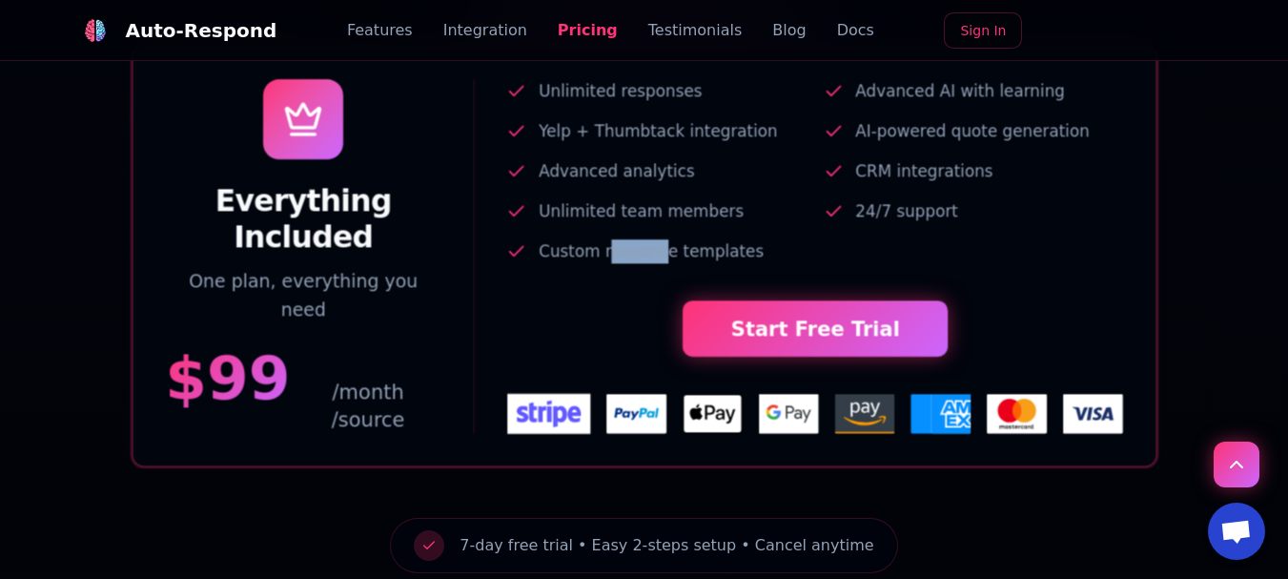
click at [657, 263] on span "Custom response templates" at bounding box center [651, 251] width 225 height 24
drag, startPoint x: 877, startPoint y: 149, endPoint x: 934, endPoint y: 147, distance: 57.2
click at [934, 103] on span "Advanced AI with learning" at bounding box center [960, 91] width 210 height 24
drag, startPoint x: 893, startPoint y: 190, endPoint x: 969, endPoint y: 189, distance: 76.3
click at [969, 143] on span "AI-powered quote generation" at bounding box center [972, 131] width 234 height 24
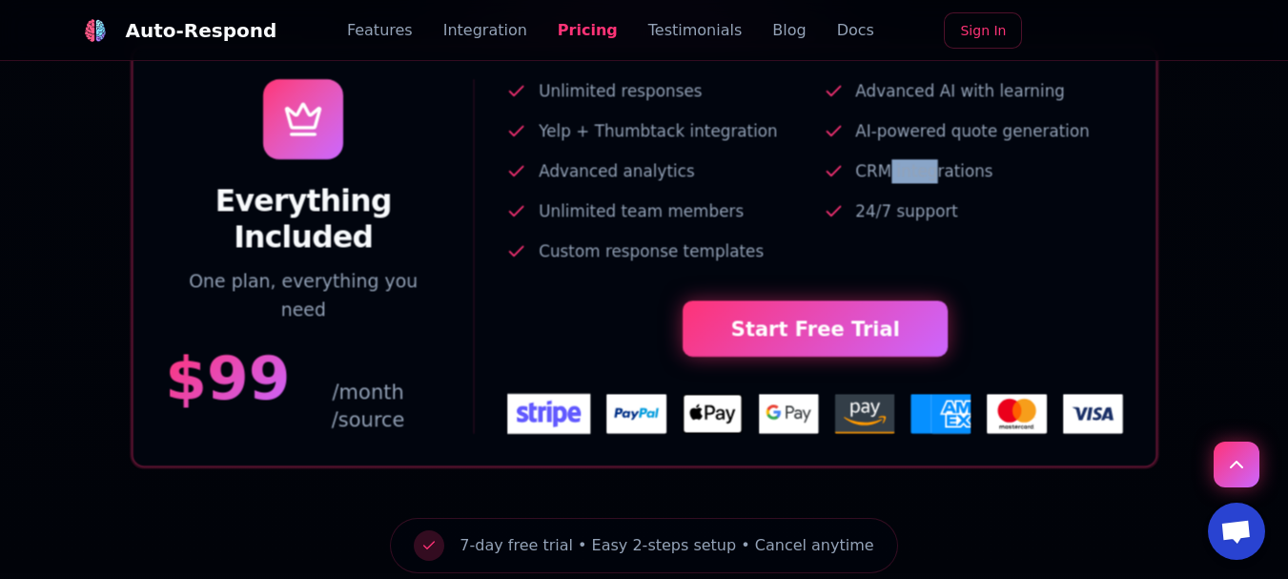
drag, startPoint x: 886, startPoint y: 226, endPoint x: 929, endPoint y: 224, distance: 42.9
click at [929, 183] on span "CRM integrations" at bounding box center [923, 171] width 137 height 24
drag, startPoint x: 875, startPoint y: 268, endPoint x: 923, endPoint y: 269, distance: 47.7
click at [923, 223] on span "24/7 support" at bounding box center [906, 211] width 103 height 24
drag, startPoint x: 866, startPoint y: 145, endPoint x: 903, endPoint y: 144, distance: 36.2
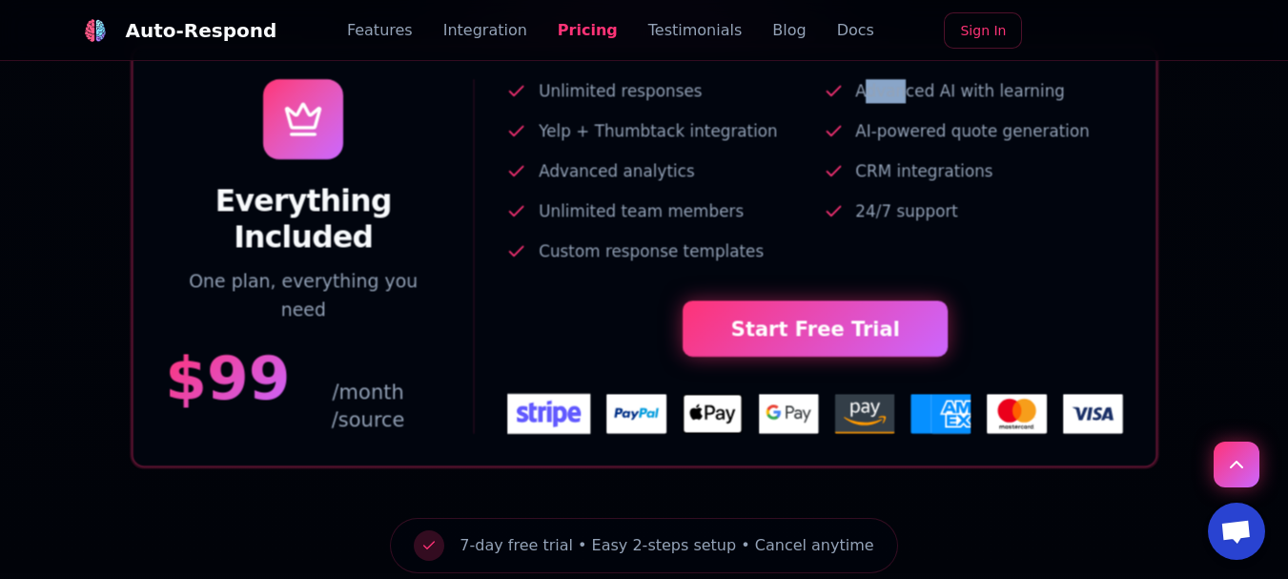
click at [903, 103] on span "Advanced AI with learning" at bounding box center [960, 91] width 210 height 24
drag, startPoint x: 879, startPoint y: 194, endPoint x: 947, endPoint y: 191, distance: 68.7
click at [947, 143] on span "AI-powered quote generation" at bounding box center [972, 131] width 234 height 24
drag, startPoint x: 874, startPoint y: 234, endPoint x: 938, endPoint y: 256, distance: 67.8
click at [951, 183] on span "CRM integrations" at bounding box center [923, 171] width 137 height 24
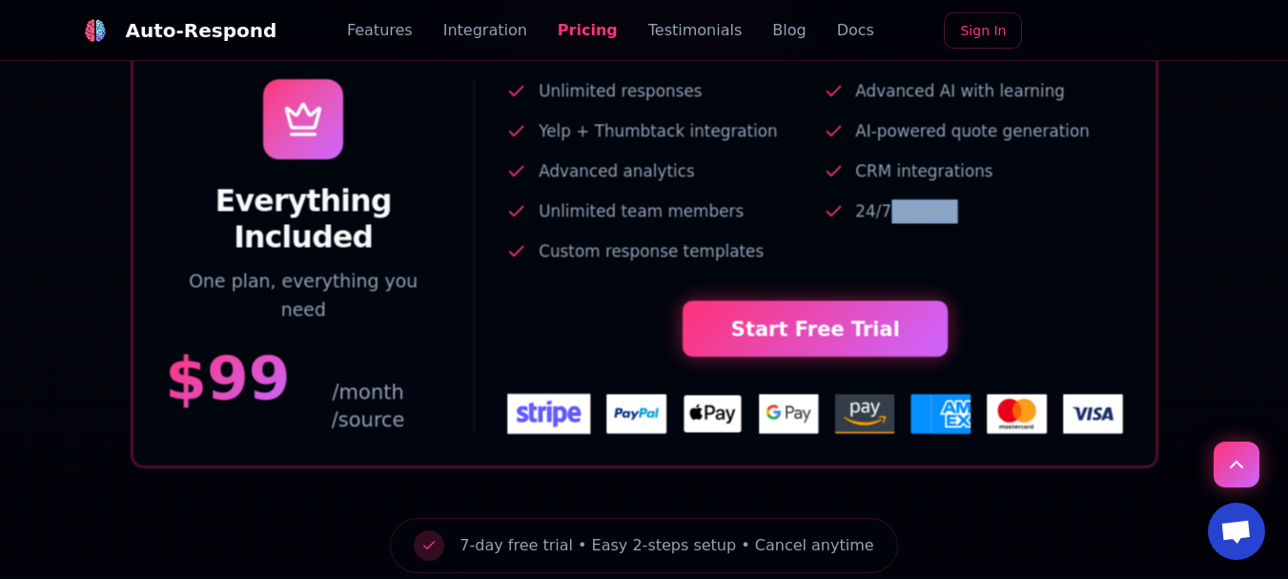
drag, startPoint x: 887, startPoint y: 277, endPoint x: 975, endPoint y: 269, distance: 88.1
click at [975, 223] on li "24/7 support" at bounding box center [973, 211] width 300 height 24
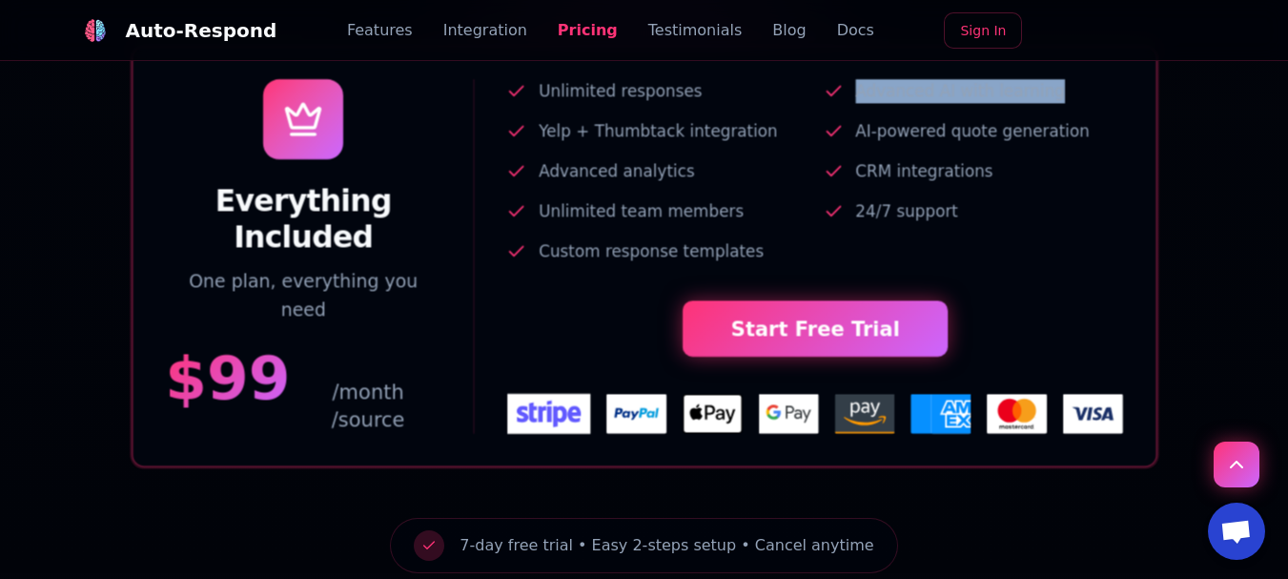
drag, startPoint x: 857, startPoint y: 150, endPoint x: 1078, endPoint y: 148, distance: 221.1
click at [1077, 103] on li "Advanced AI with learning" at bounding box center [973, 91] width 300 height 24
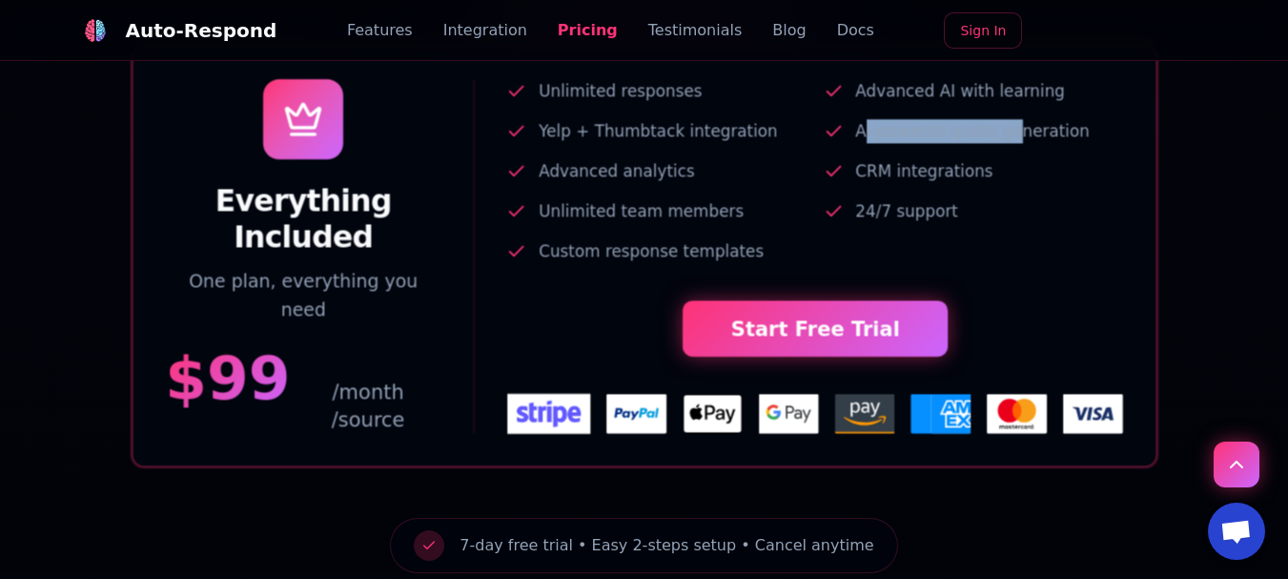
drag, startPoint x: 862, startPoint y: 195, endPoint x: 1020, endPoint y: 178, distance: 159.1
click at [1012, 143] on span "AI-powered quote generation" at bounding box center [972, 131] width 234 height 24
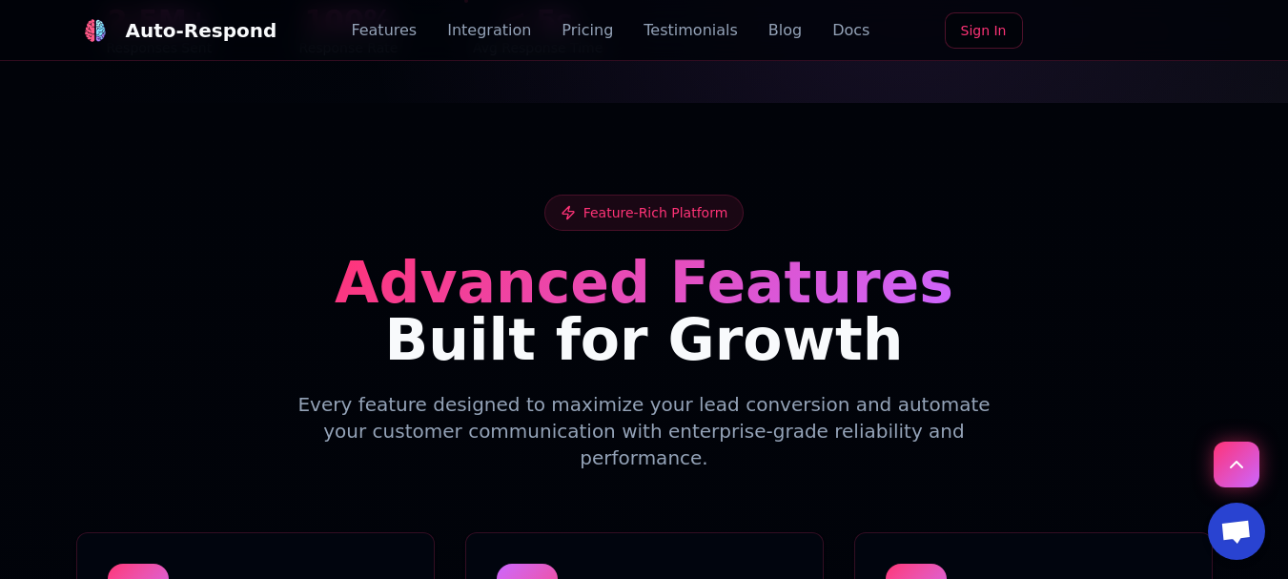
scroll to position [193, 0]
